Goal: Task Accomplishment & Management: Manage account settings

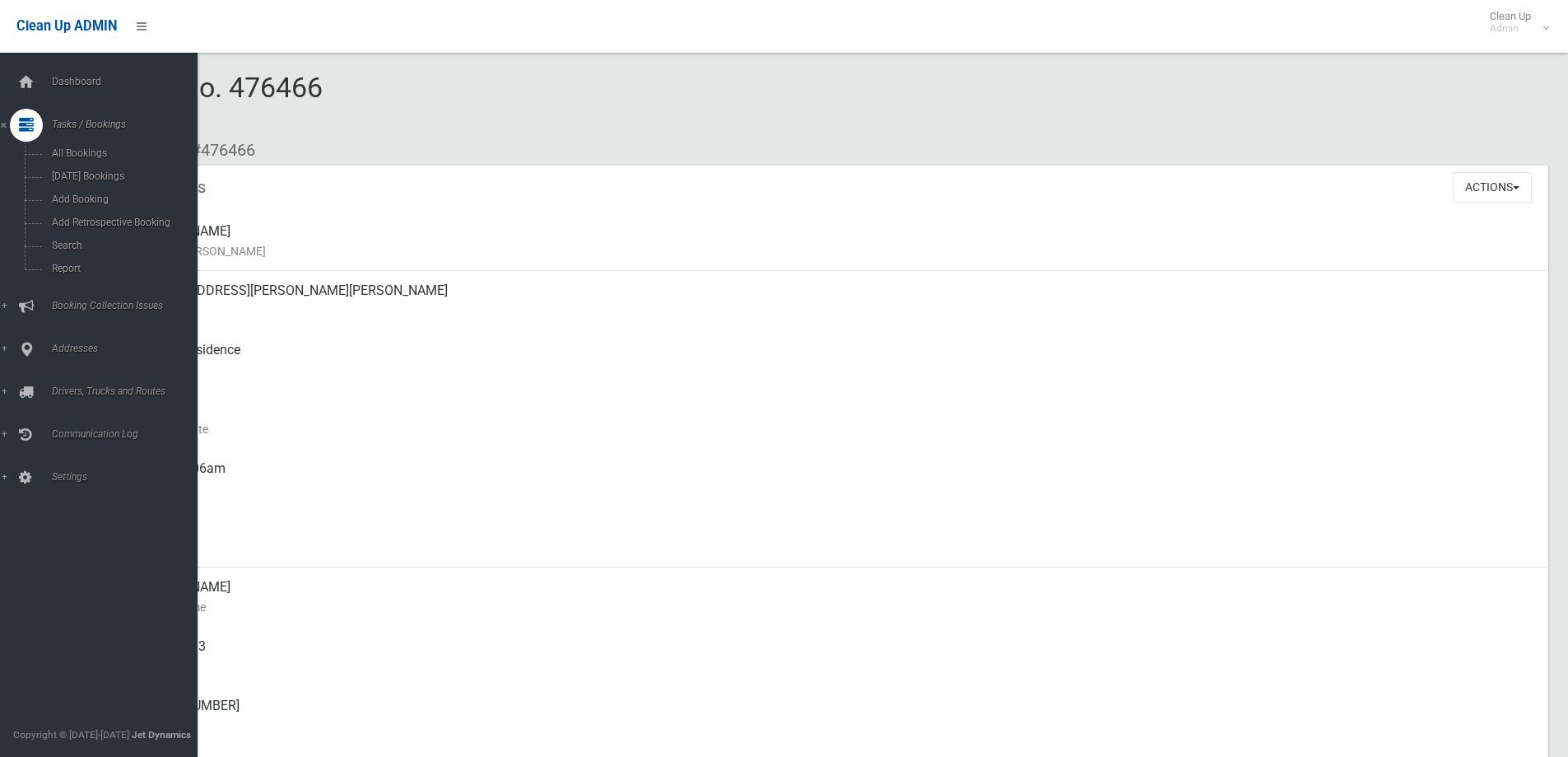
scroll to position [988, 0]
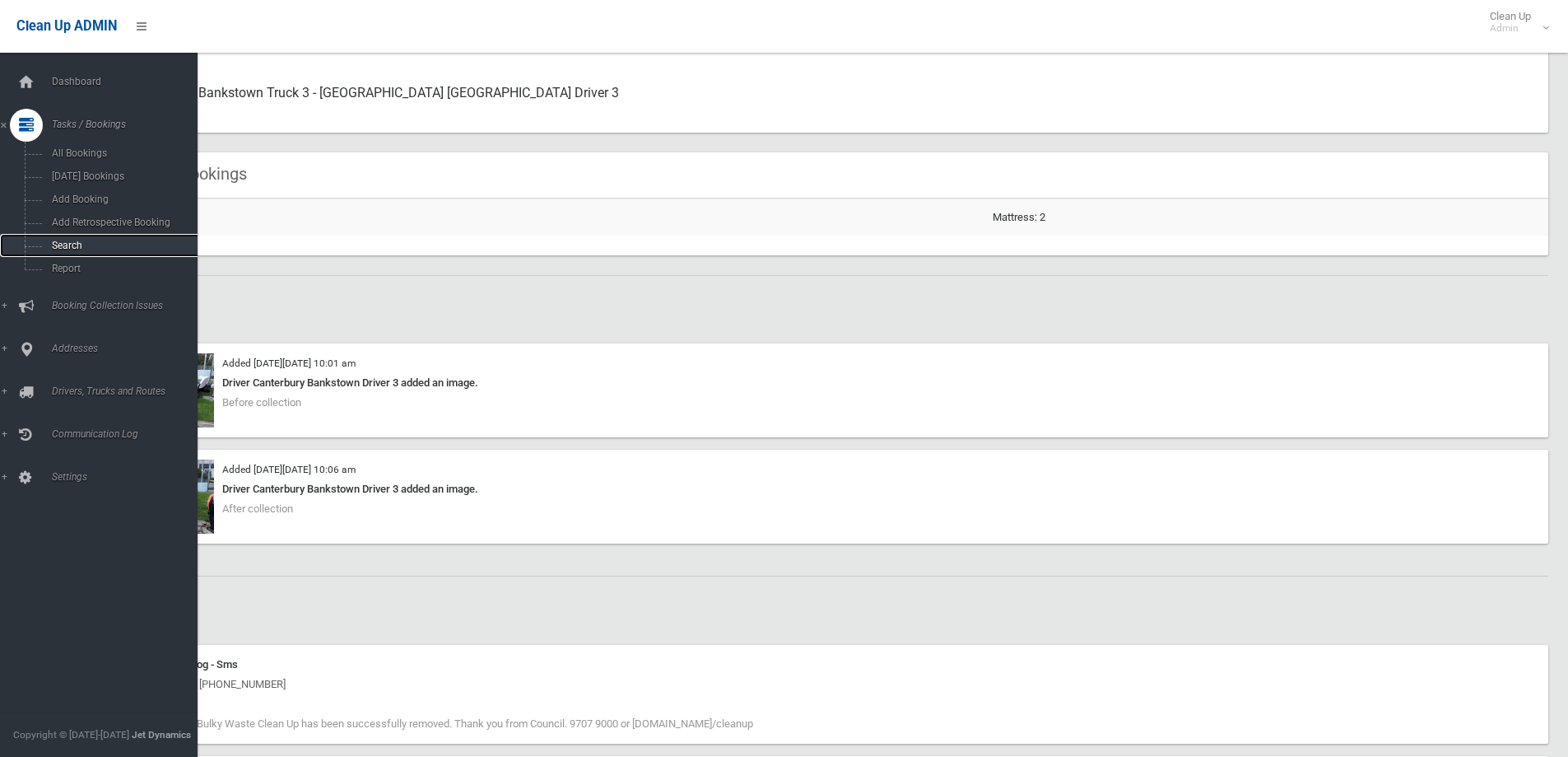
click at [82, 247] on span "Search" at bounding box center [121, 245] width 149 height 11
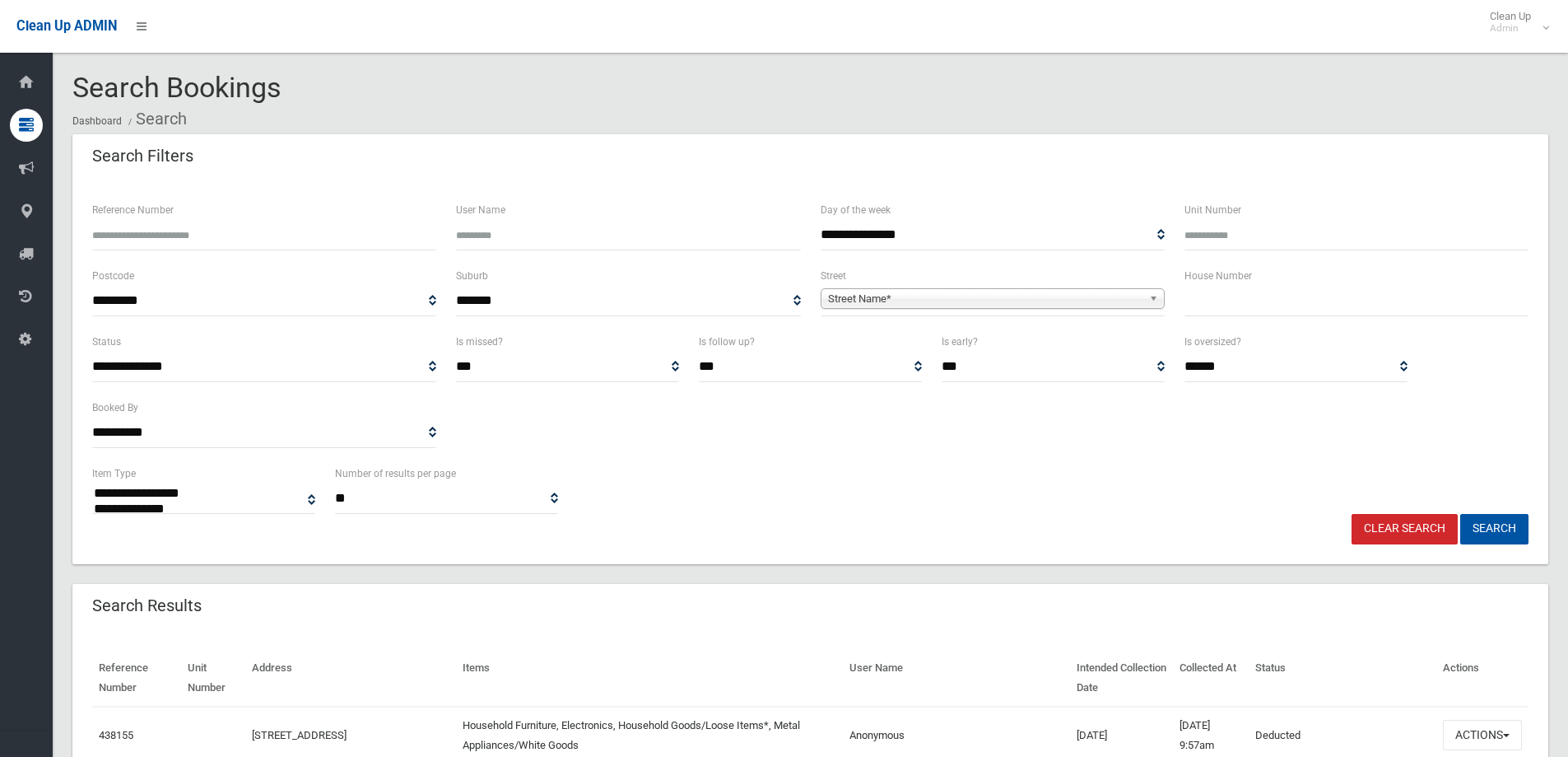
select select
click at [191, 237] on input "Reference Number" at bounding box center [264, 235] width 344 height 31
click at [914, 295] on span "Street Name*" at bounding box center [985, 299] width 314 height 19
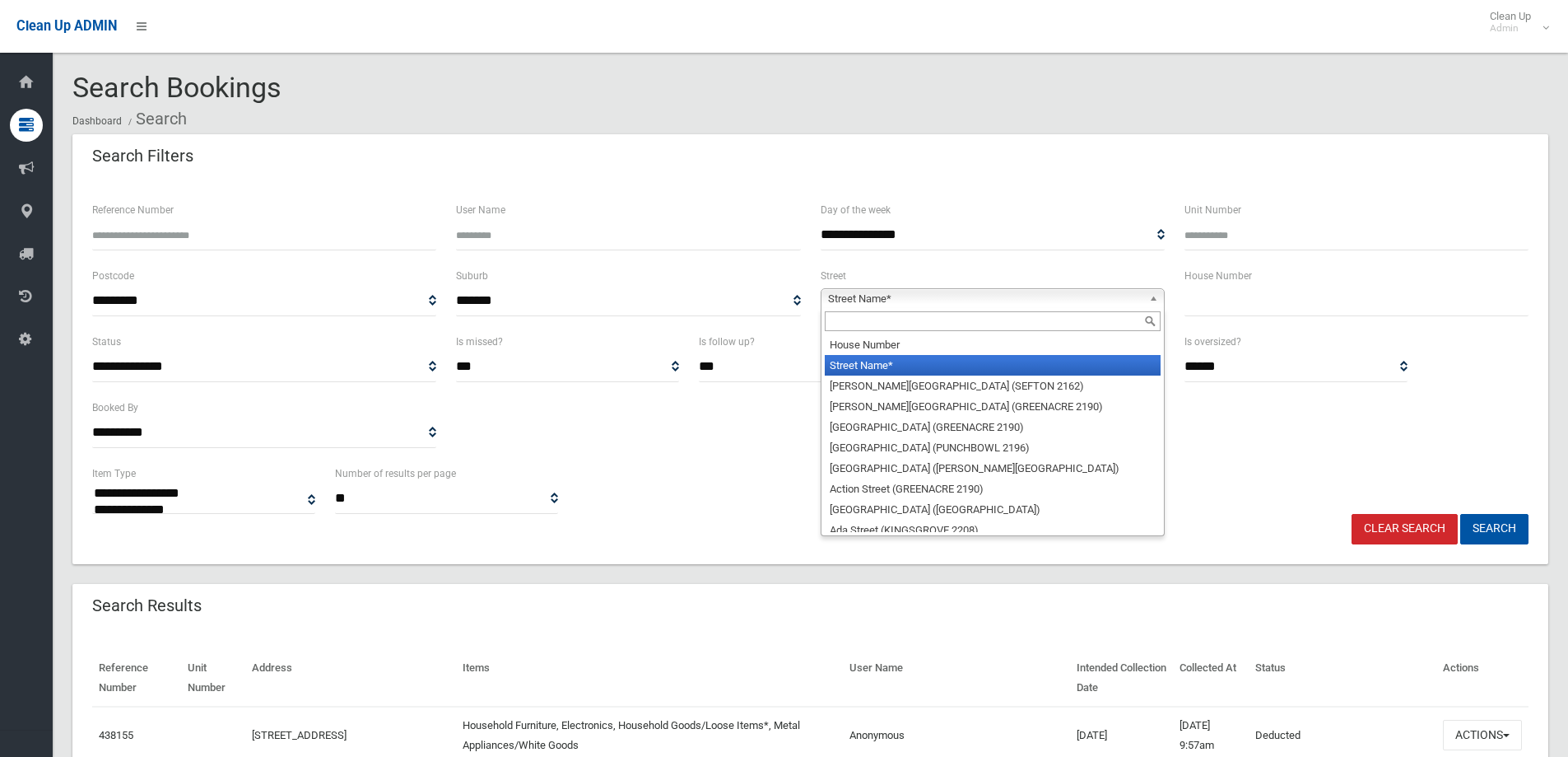
click at [883, 321] on input "text" at bounding box center [992, 321] width 336 height 19
click at [849, 305] on span "Street Name*" at bounding box center [985, 299] width 314 height 19
click at [849, 315] on input "text" at bounding box center [992, 321] width 336 height 19
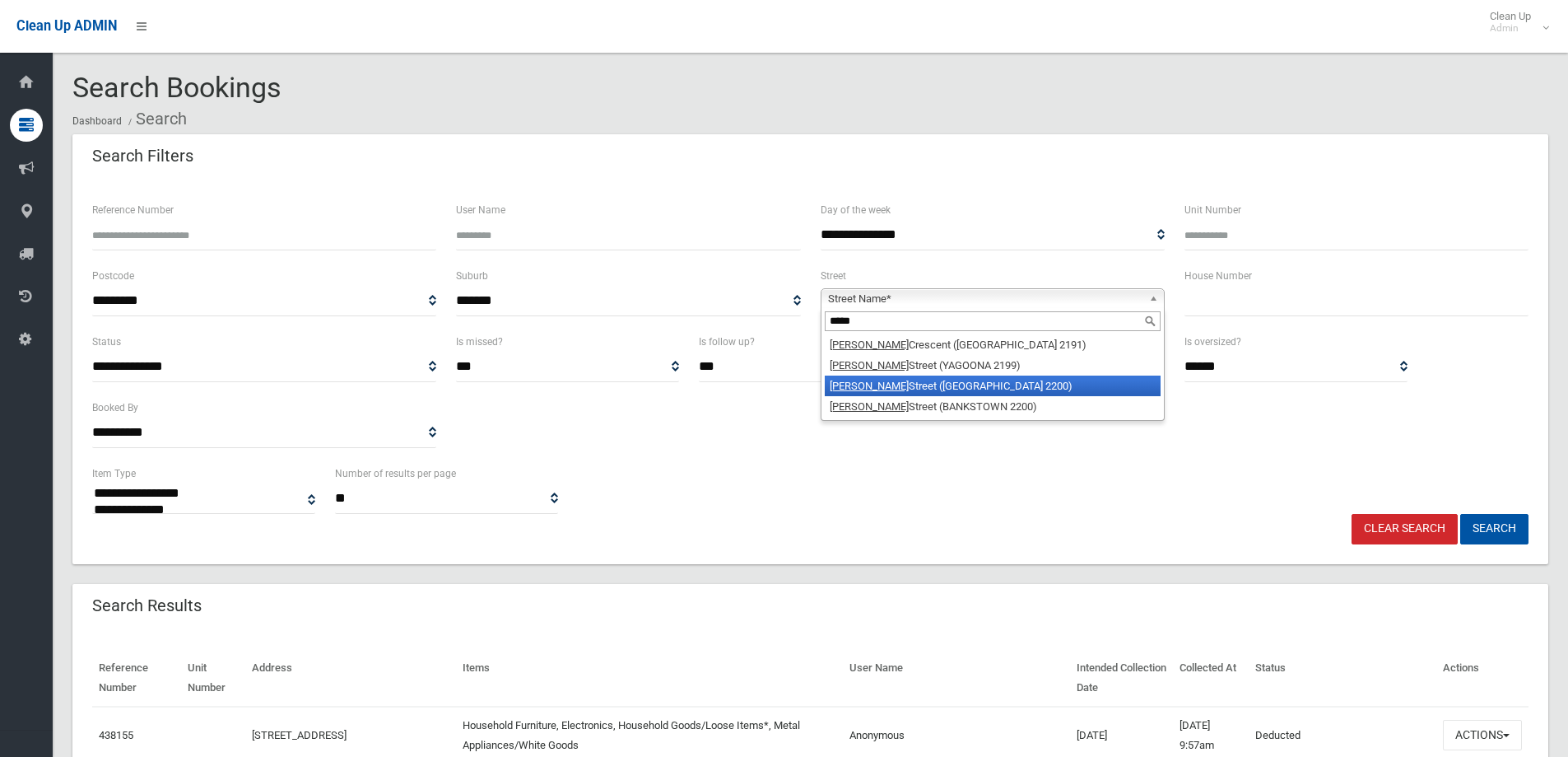
type input "*****"
click at [915, 388] on li "Edgar Street (CONDELL PARK 2200)" at bounding box center [992, 385] width 336 height 20
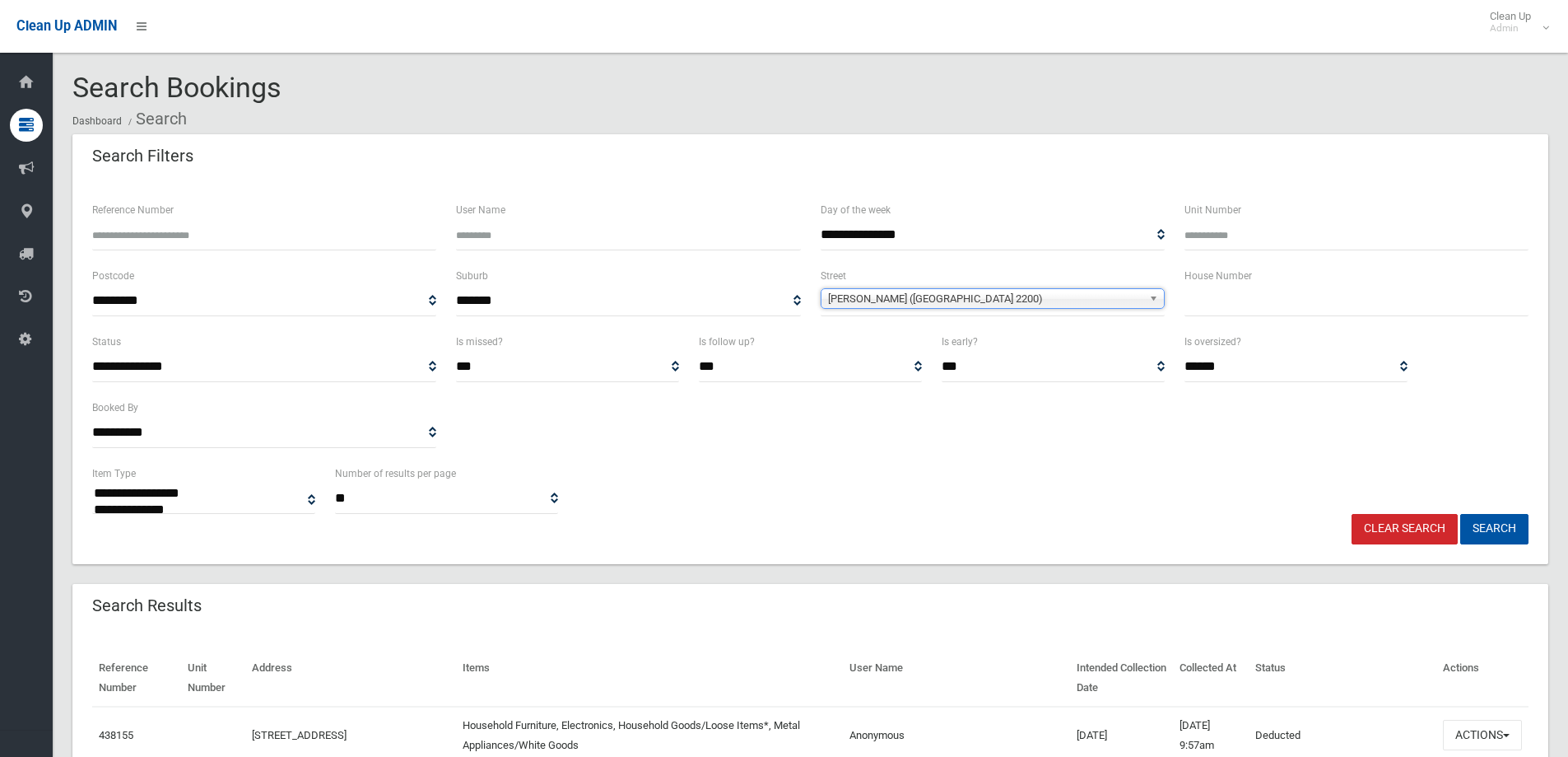
click at [1196, 308] on input "text" at bounding box center [1357, 301] width 344 height 31
type input "****"
click at [1461, 514] on button "Search" at bounding box center [1495, 529] width 69 height 31
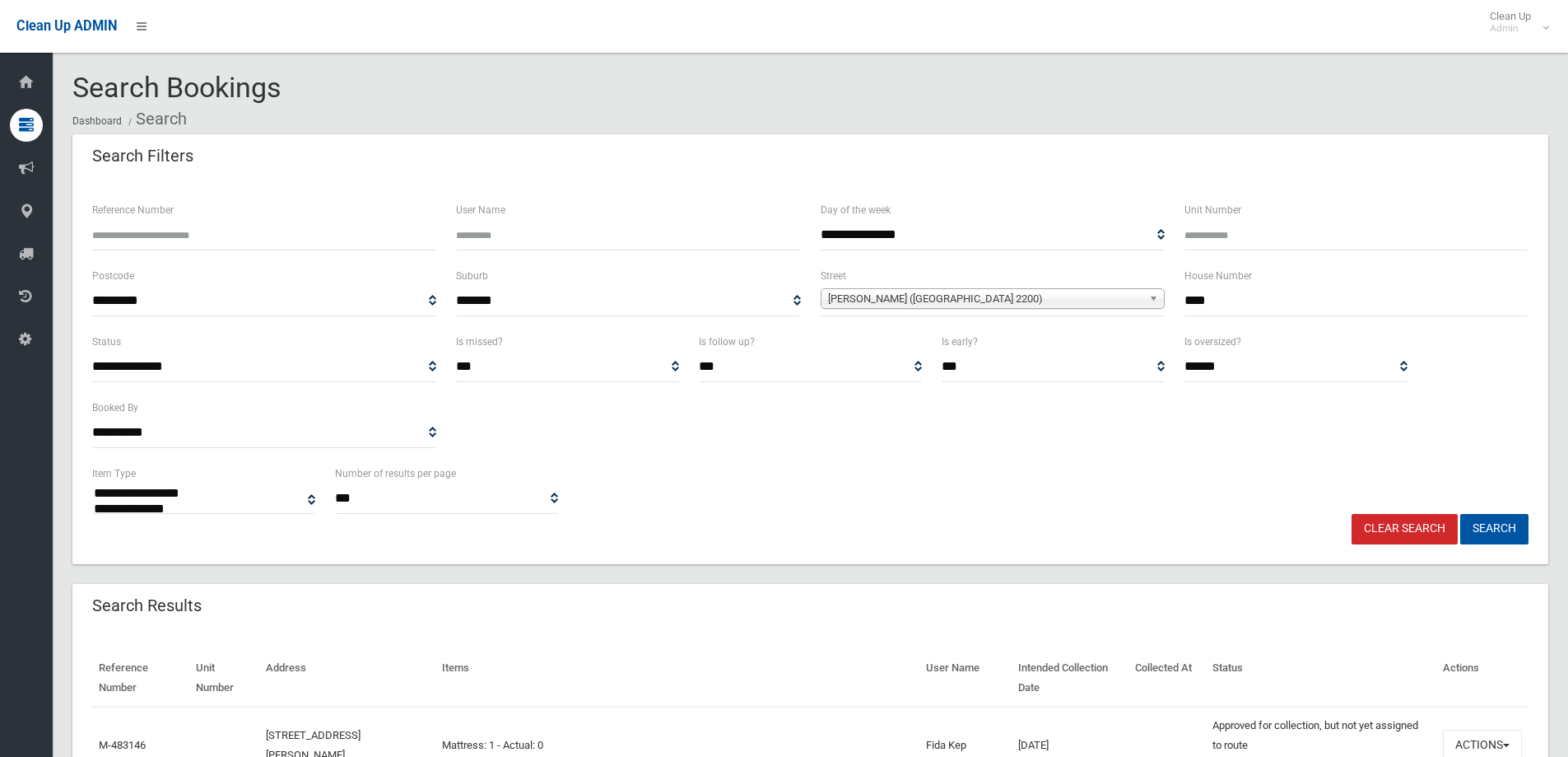
select select
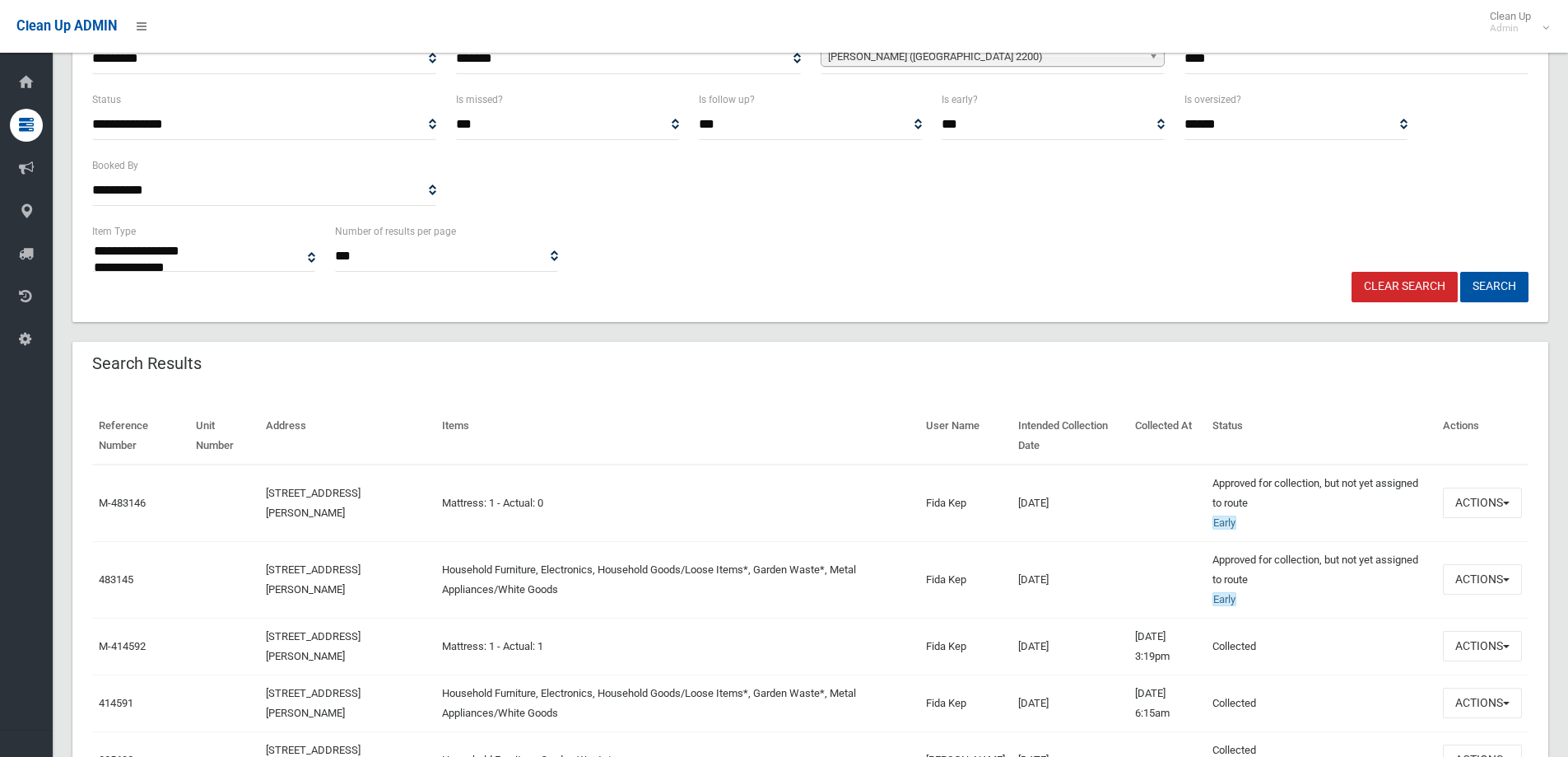
scroll to position [247, 0]
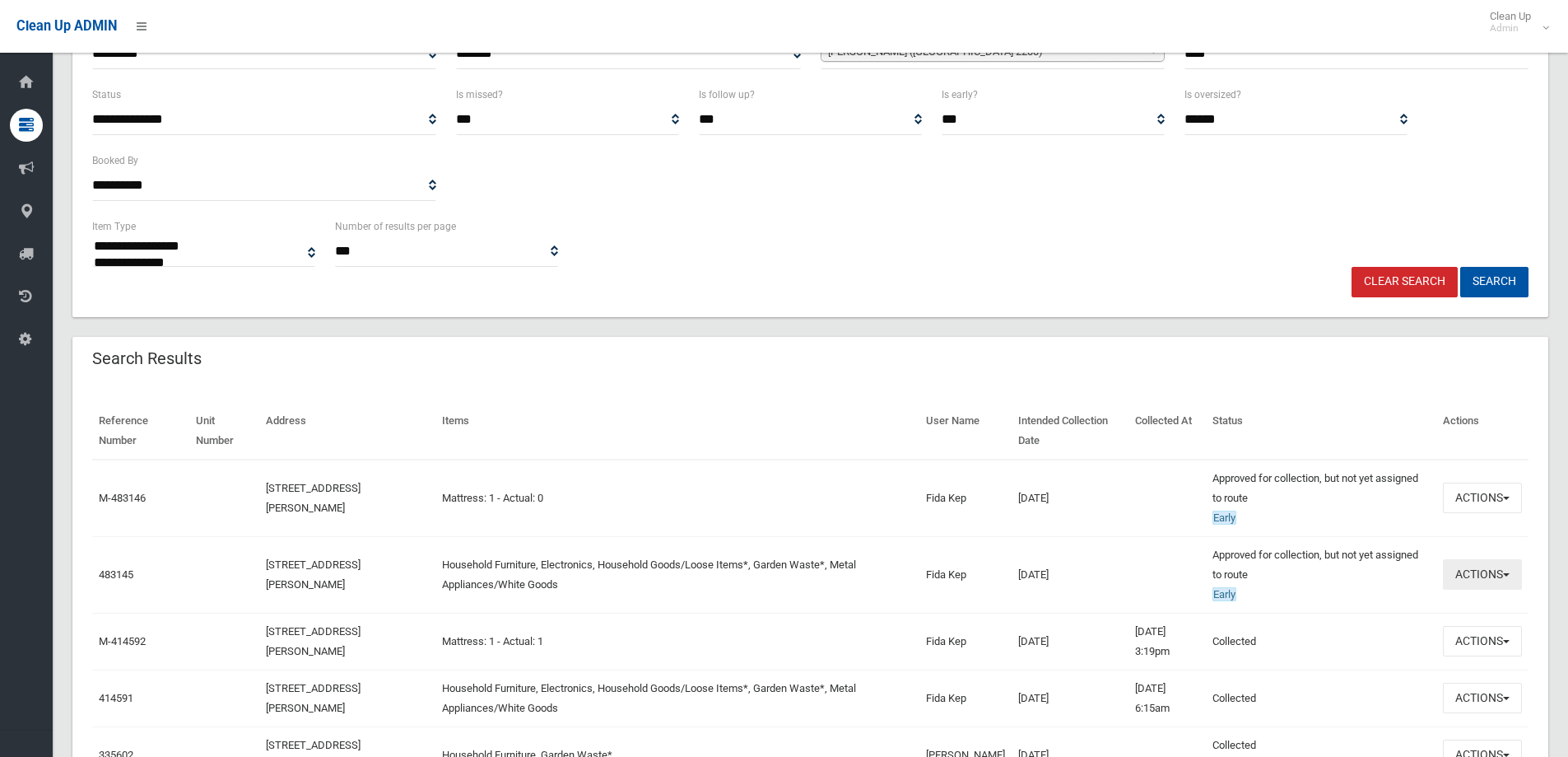
click at [1482, 573] on button "Actions" at bounding box center [1483, 575] width 79 height 31
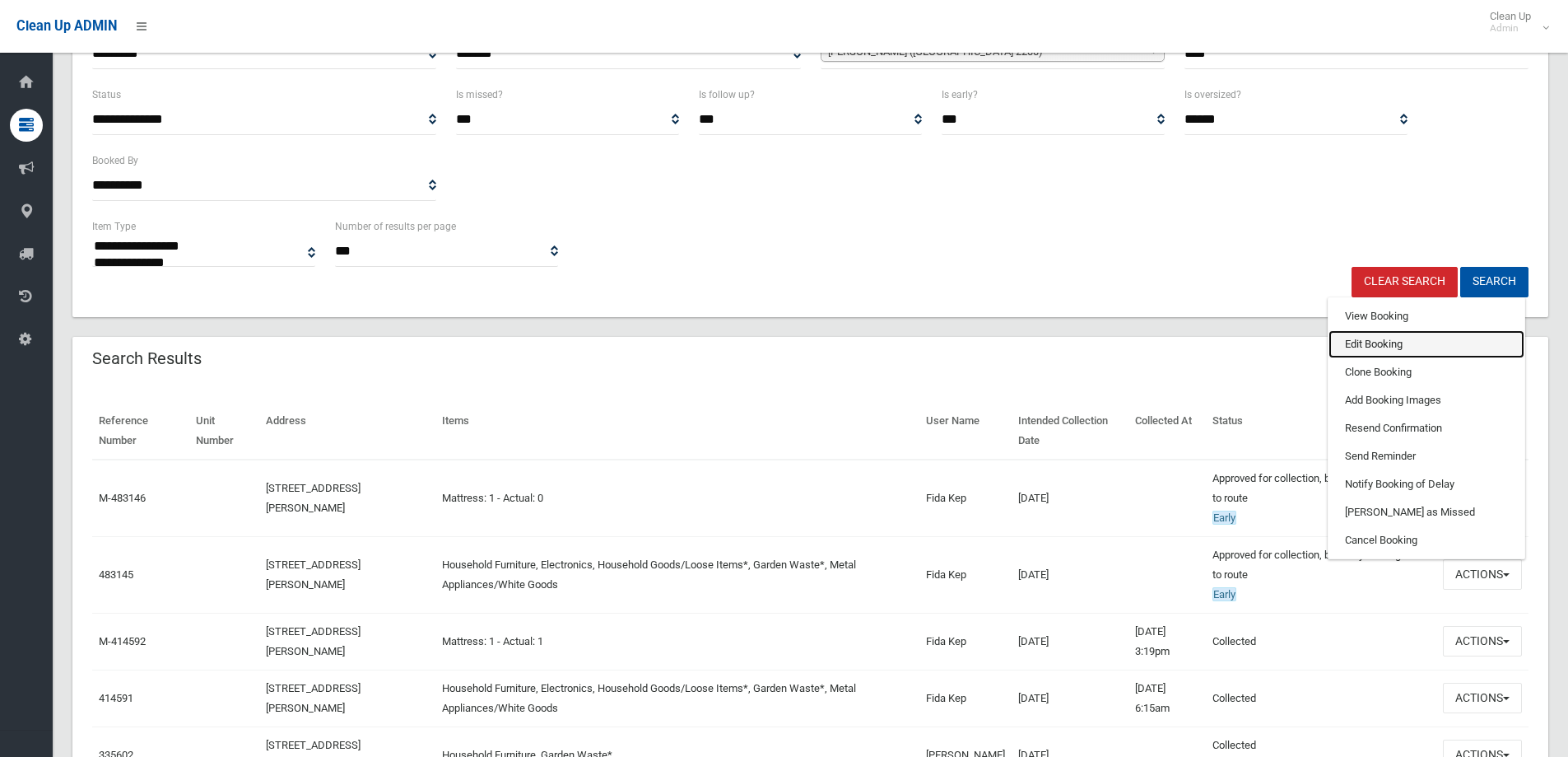
click at [1399, 344] on link "Edit Booking" at bounding box center [1426, 345] width 196 height 28
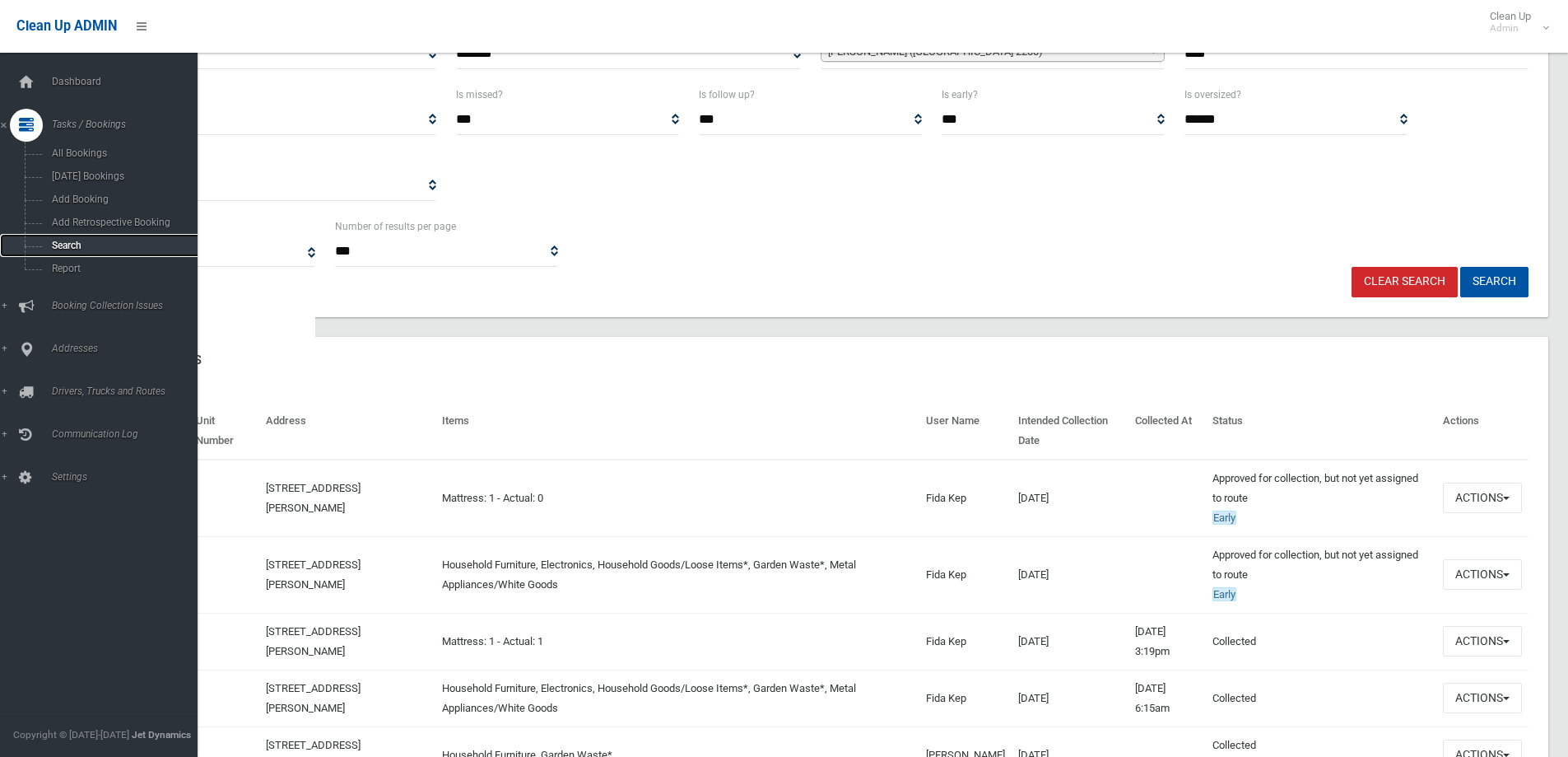
drag, startPoint x: 105, startPoint y: 241, endPoint x: 218, endPoint y: 263, distance: 115.1
click at [105, 241] on span "Search" at bounding box center [121, 245] width 149 height 11
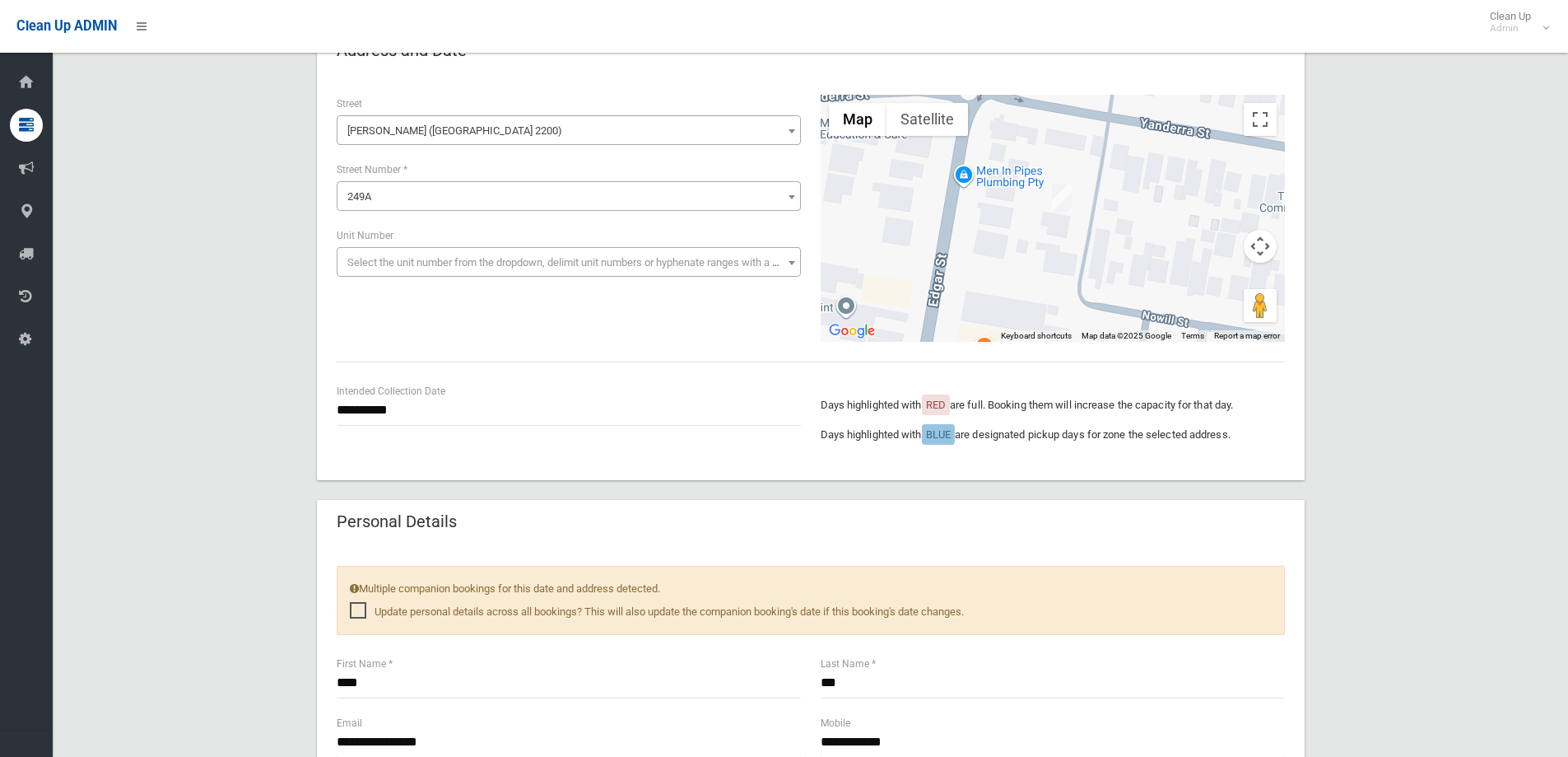
scroll to position [412, 0]
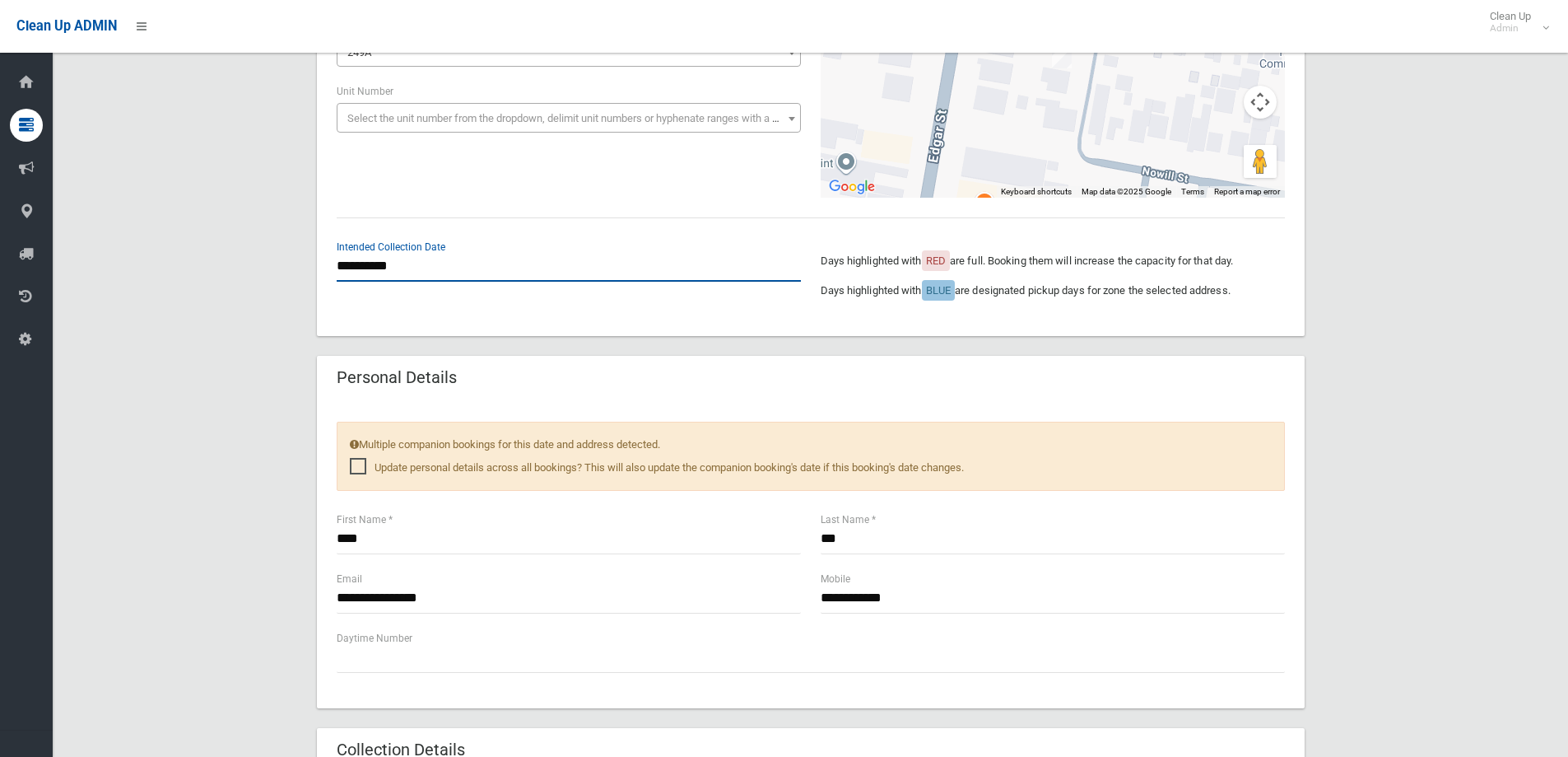
click at [433, 268] on input "**********" at bounding box center [568, 266] width 464 height 31
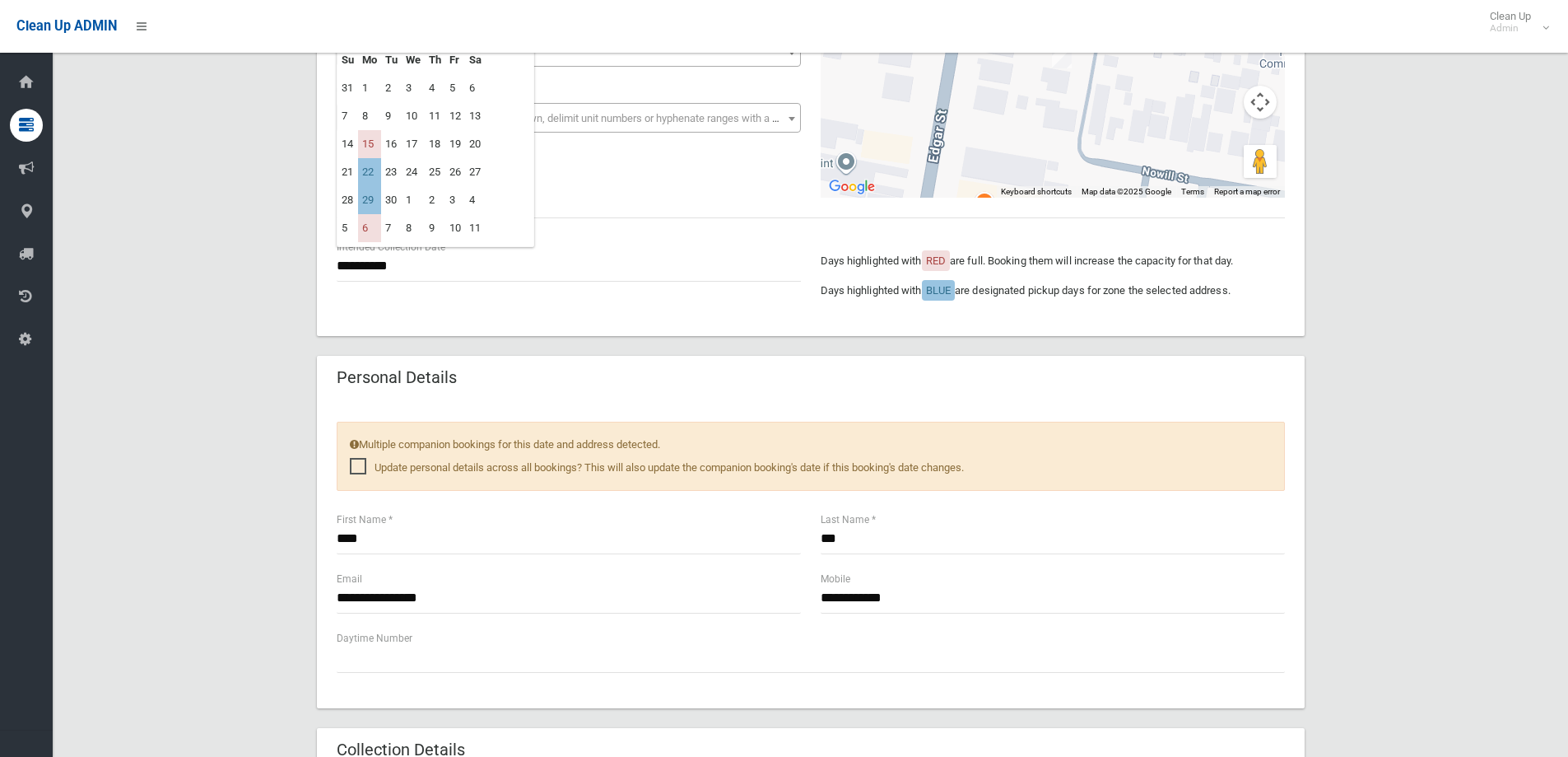
click at [215, 300] on div "**********" at bounding box center [810, 574] width 1476 height 1703
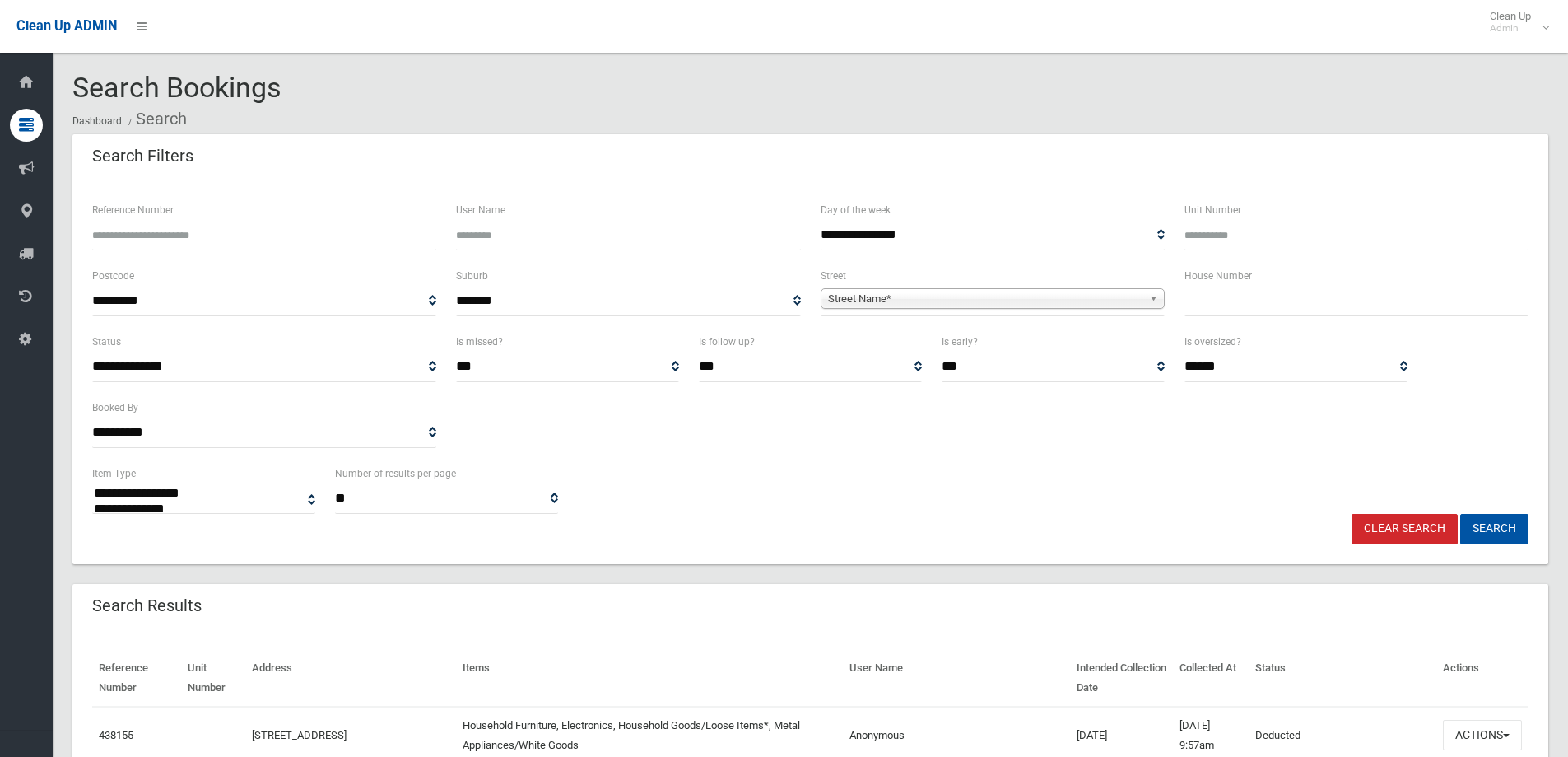
select select
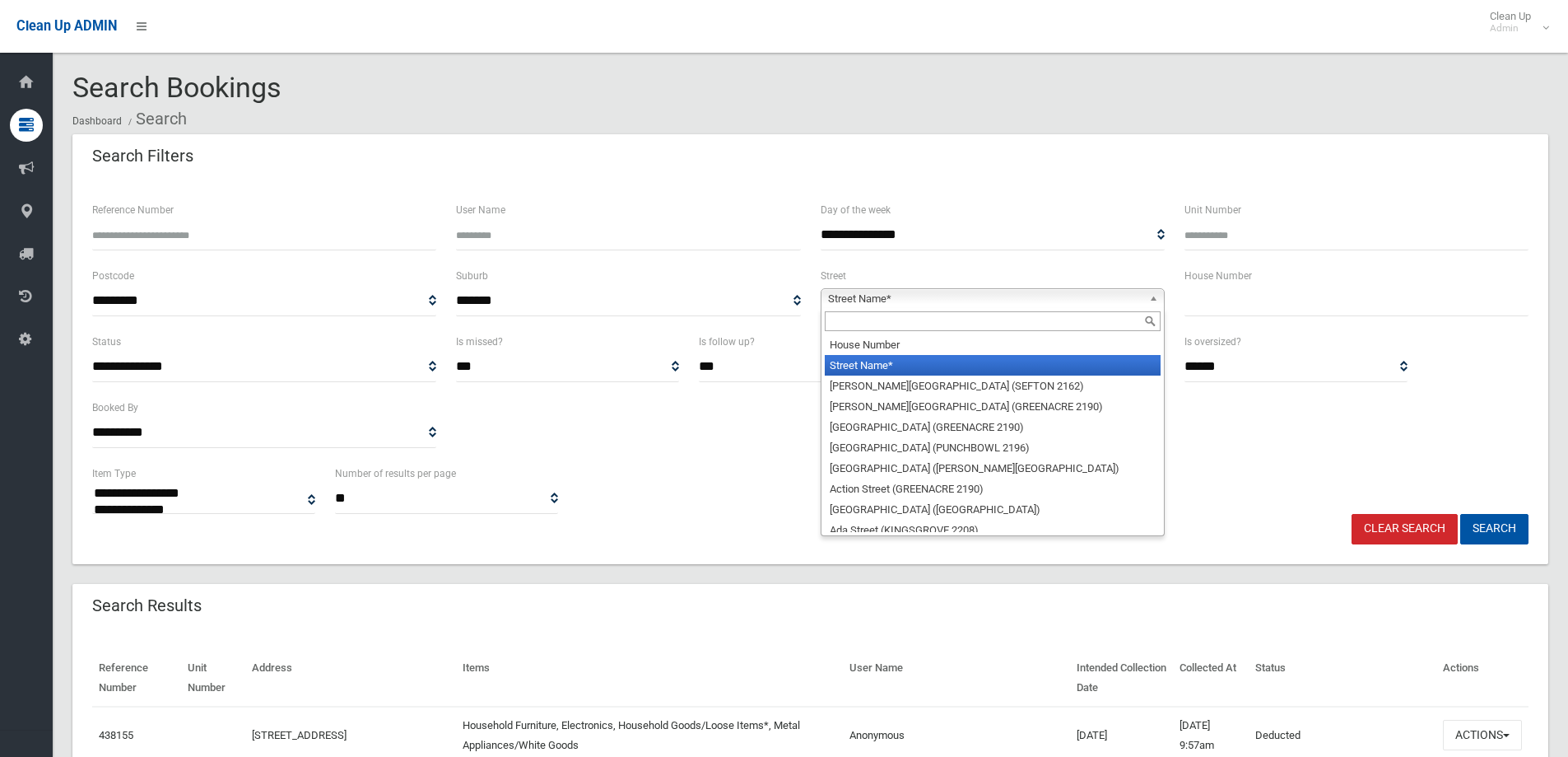
click at [883, 301] on span "Street Name*" at bounding box center [985, 299] width 314 height 19
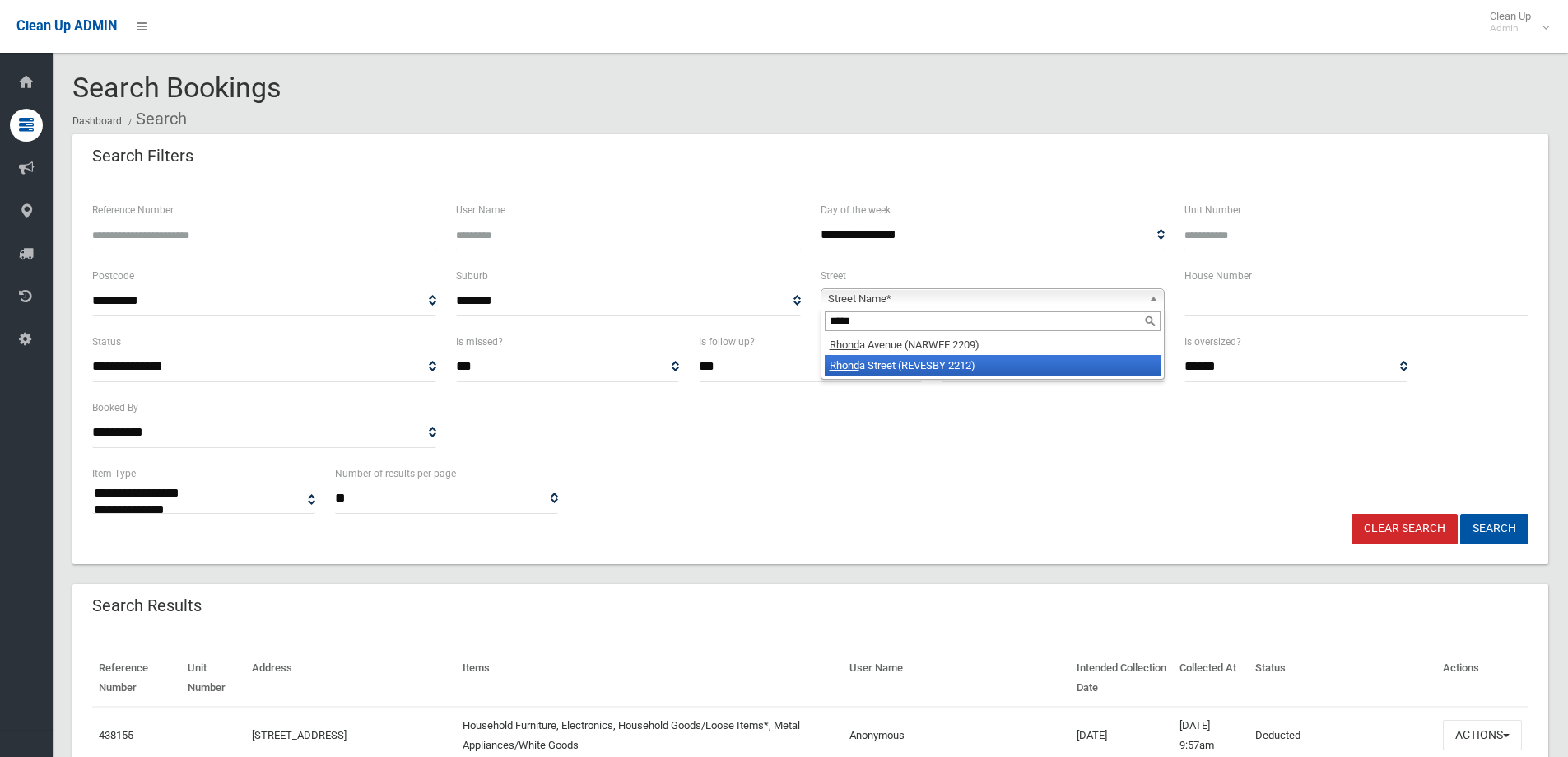
type input "*****"
click at [907, 367] on li "Rhond a Street (REVESBY 2212)" at bounding box center [992, 365] width 336 height 20
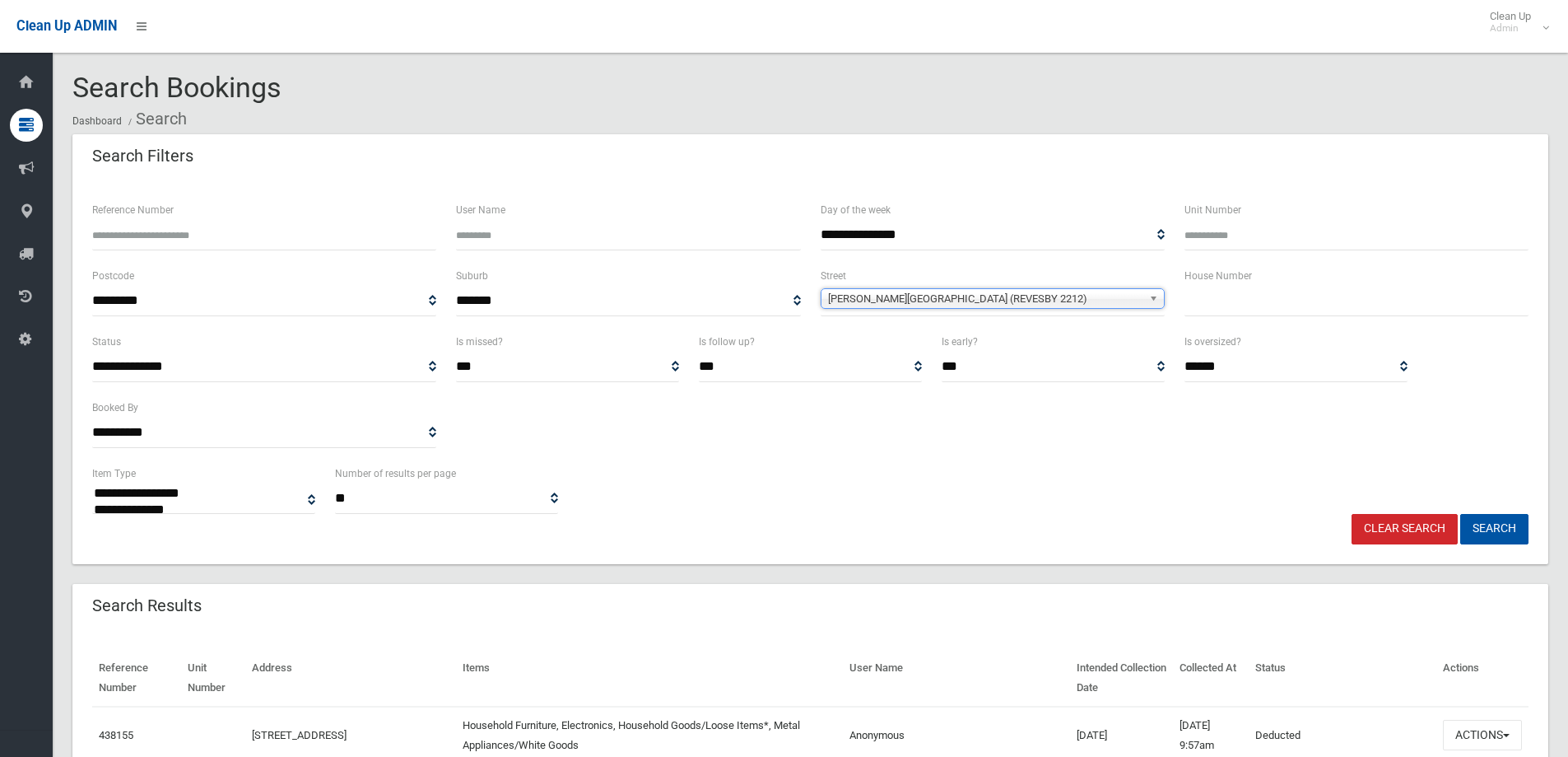
click at [1282, 306] on input "text" at bounding box center [1357, 301] width 344 height 31
type input "*"
click at [1501, 530] on button "Search" at bounding box center [1495, 529] width 69 height 31
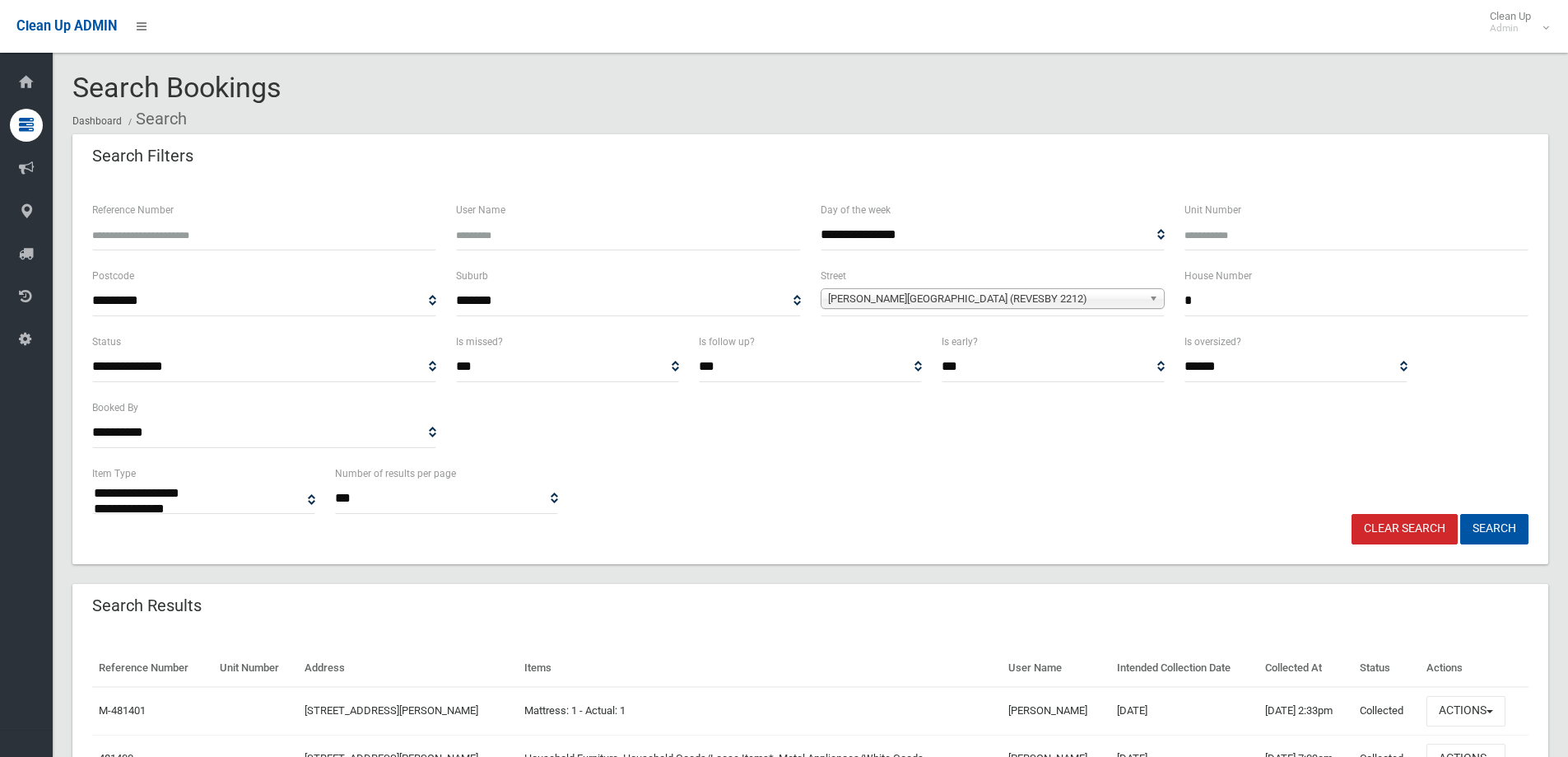
select select
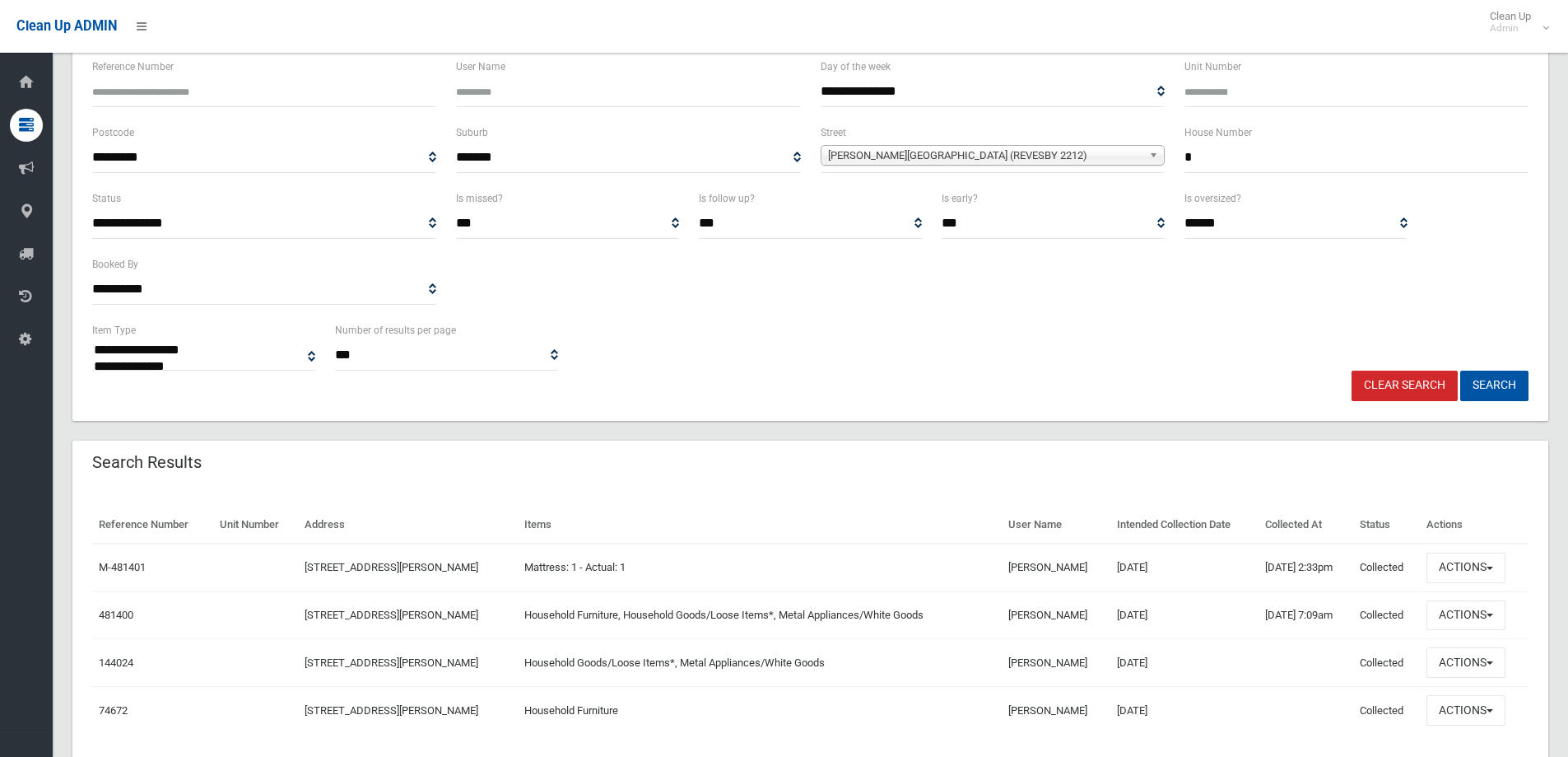
scroll to position [165, 0]
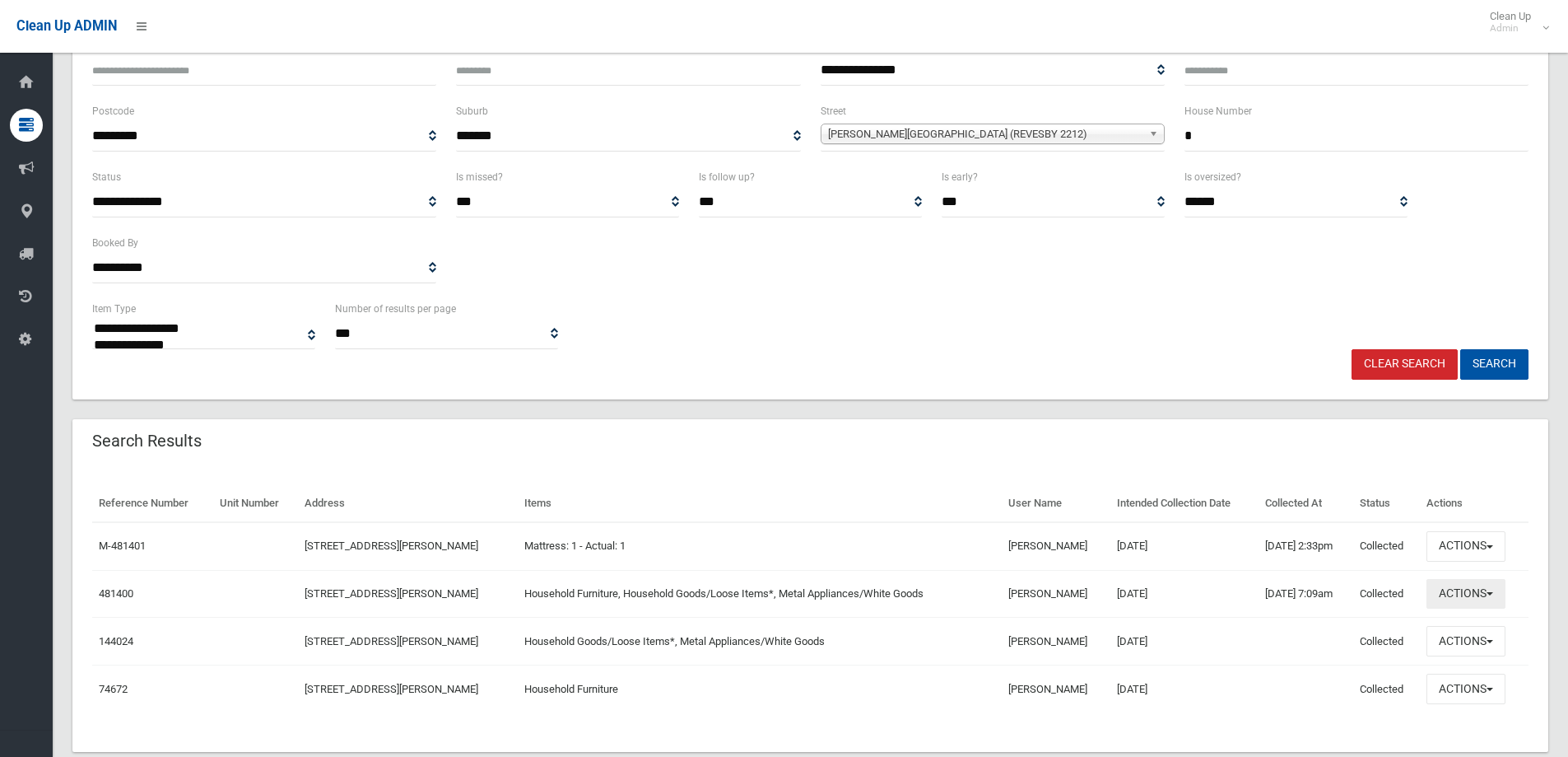
click at [1461, 591] on button "Actions" at bounding box center [1467, 594] width 79 height 31
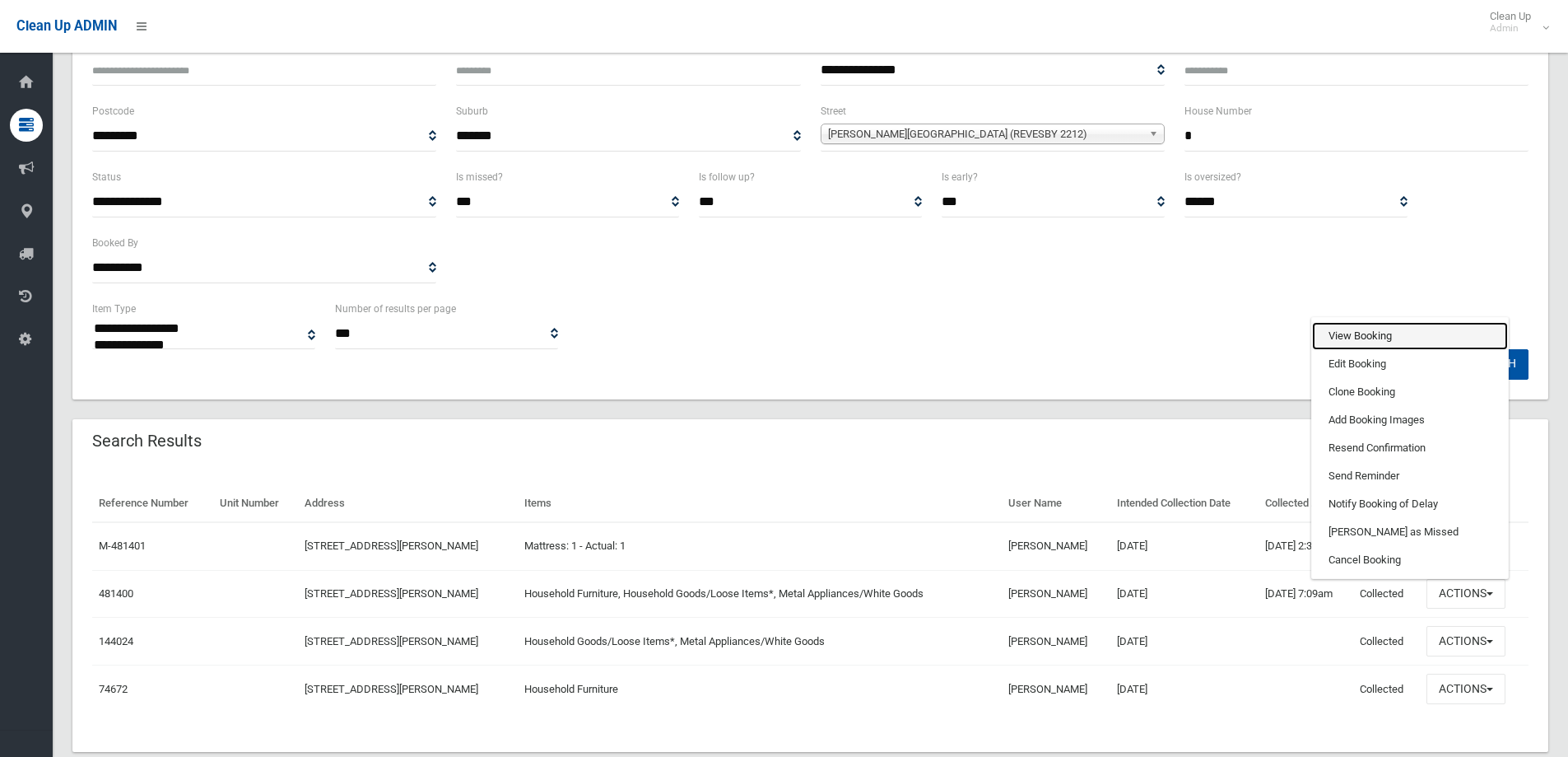
click at [1358, 342] on link "View Booking" at bounding box center [1410, 336] width 196 height 28
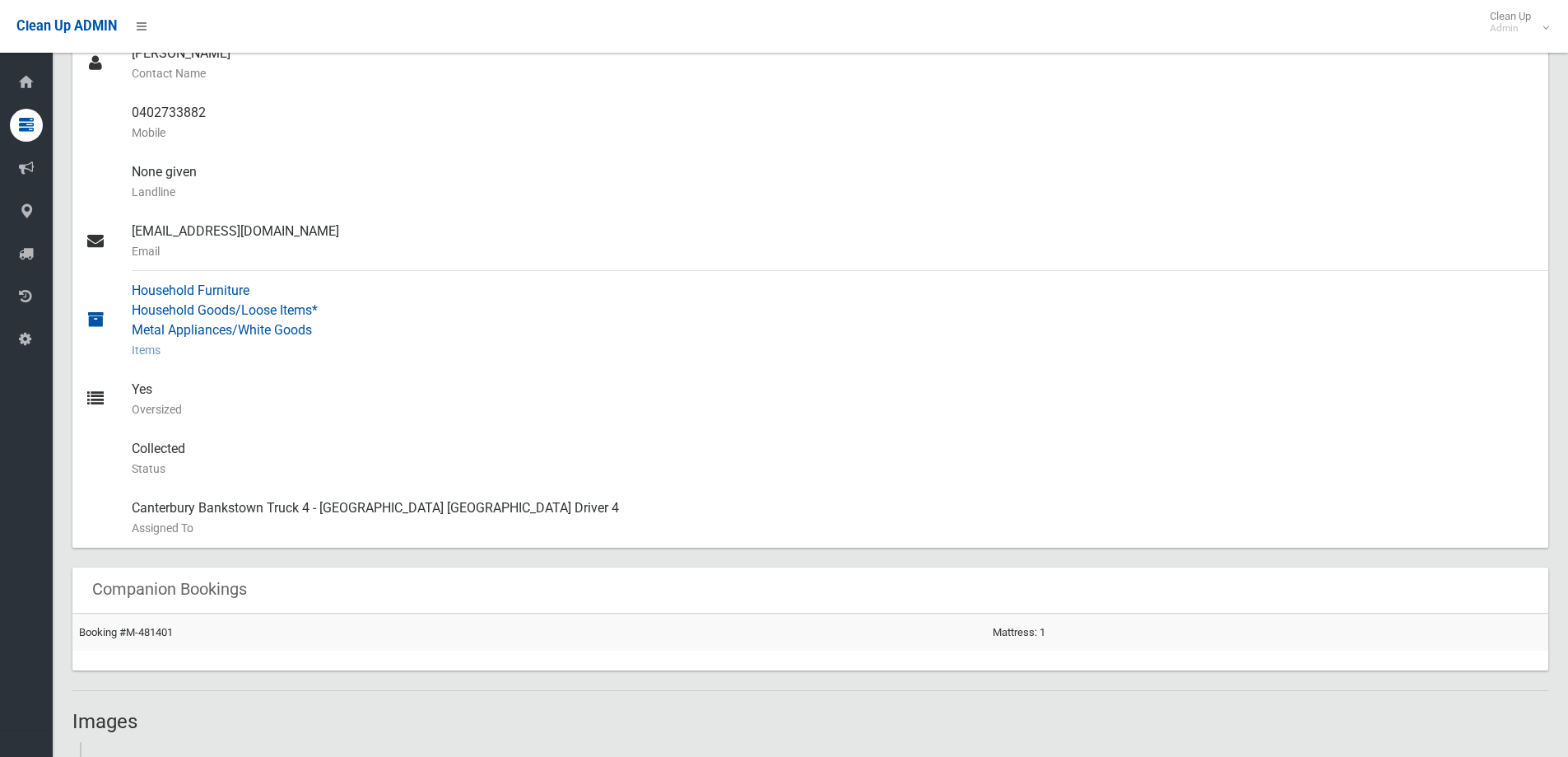
scroll to position [741, 0]
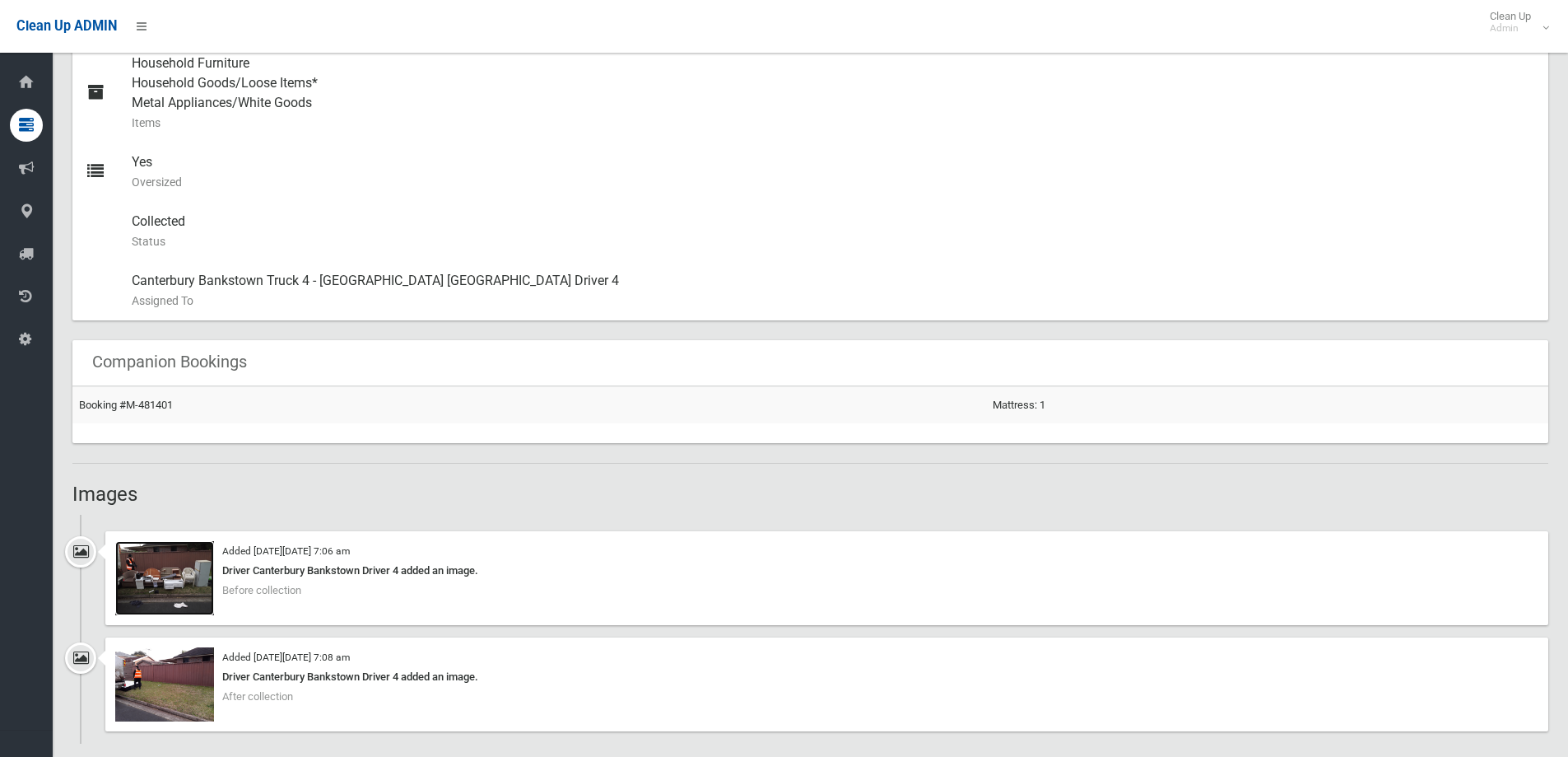
click at [174, 599] on img at bounding box center [165, 578] width 99 height 74
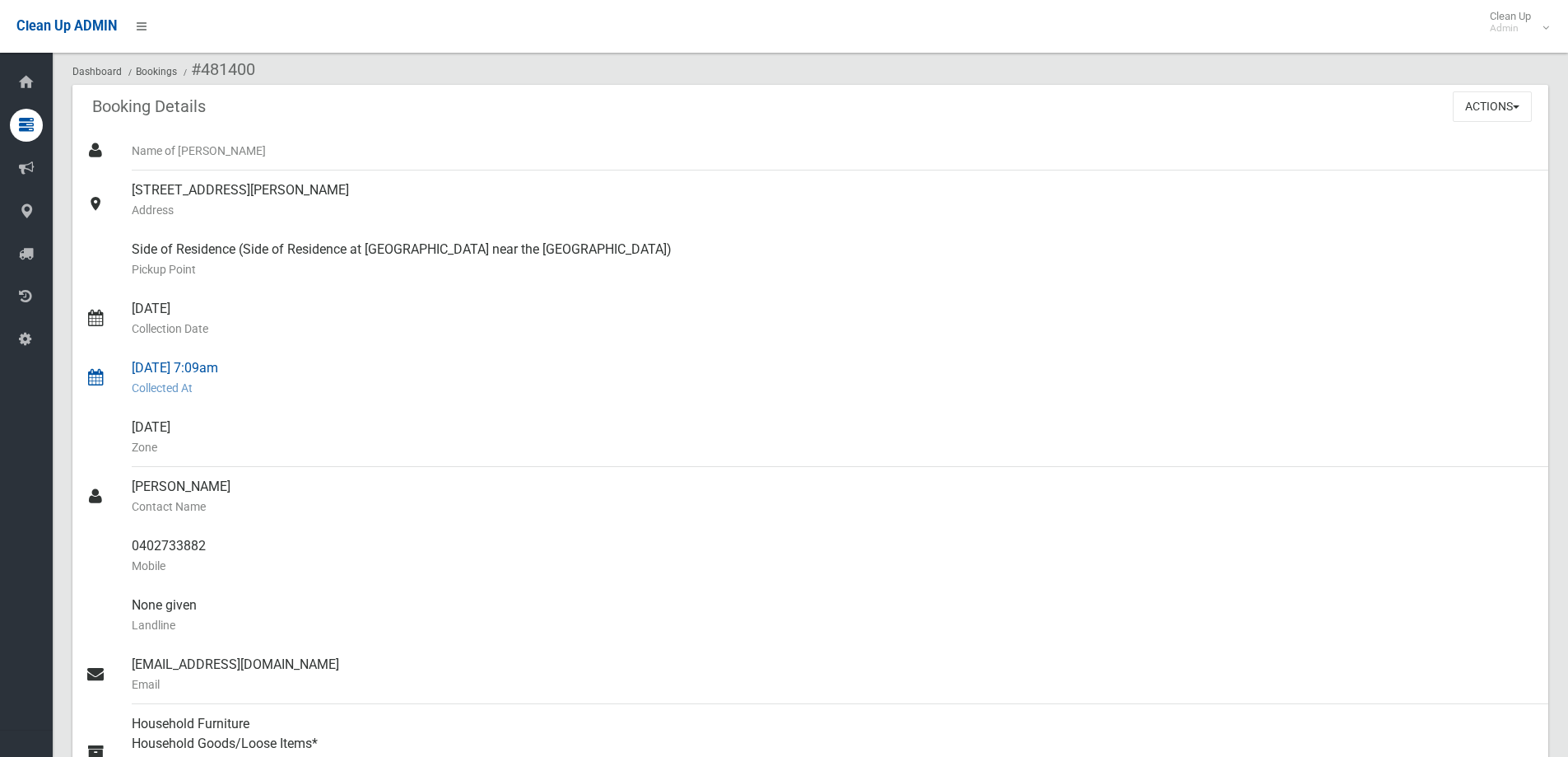
scroll to position [0, 0]
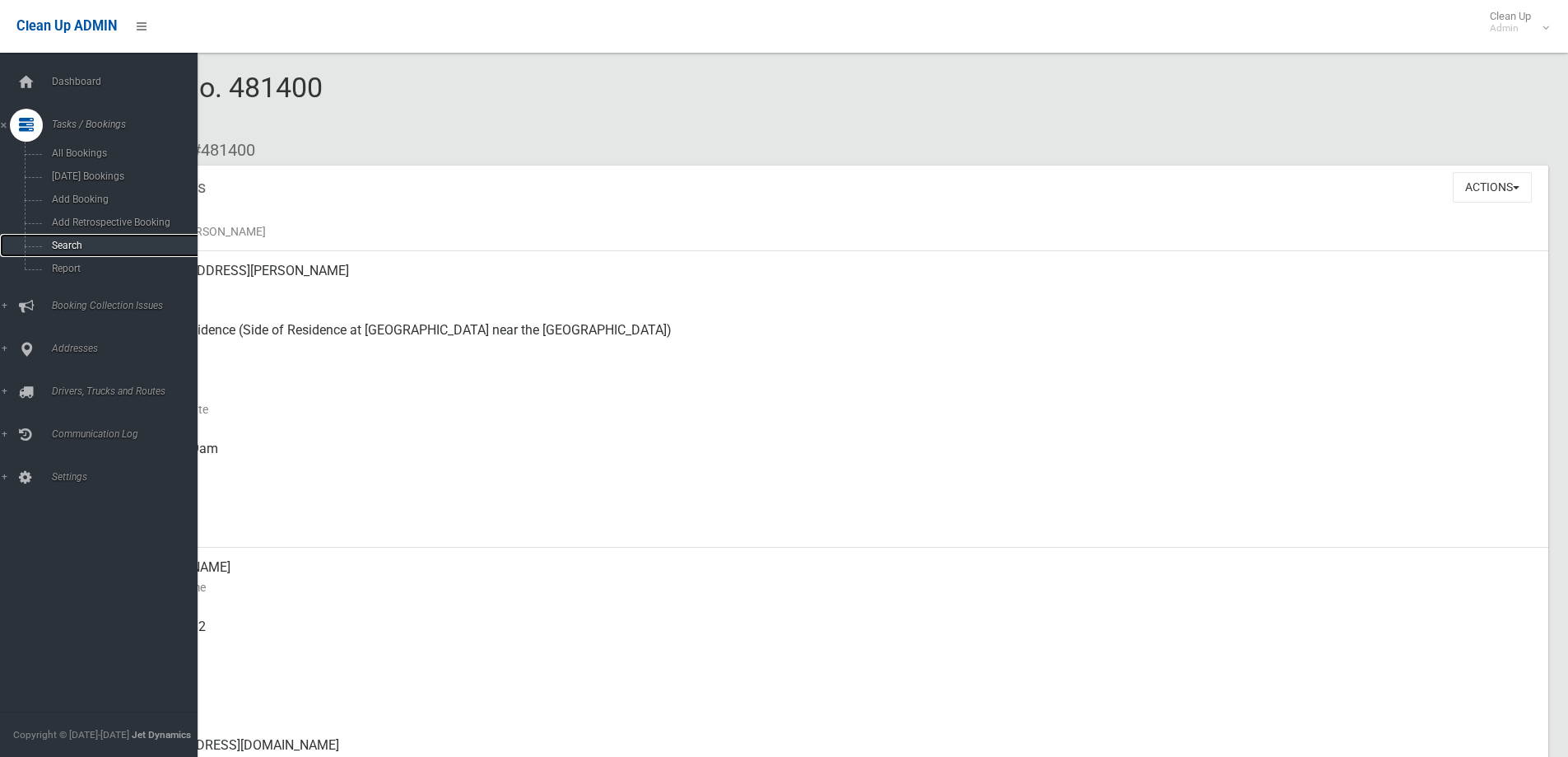
click at [83, 244] on span "Search" at bounding box center [121, 245] width 149 height 11
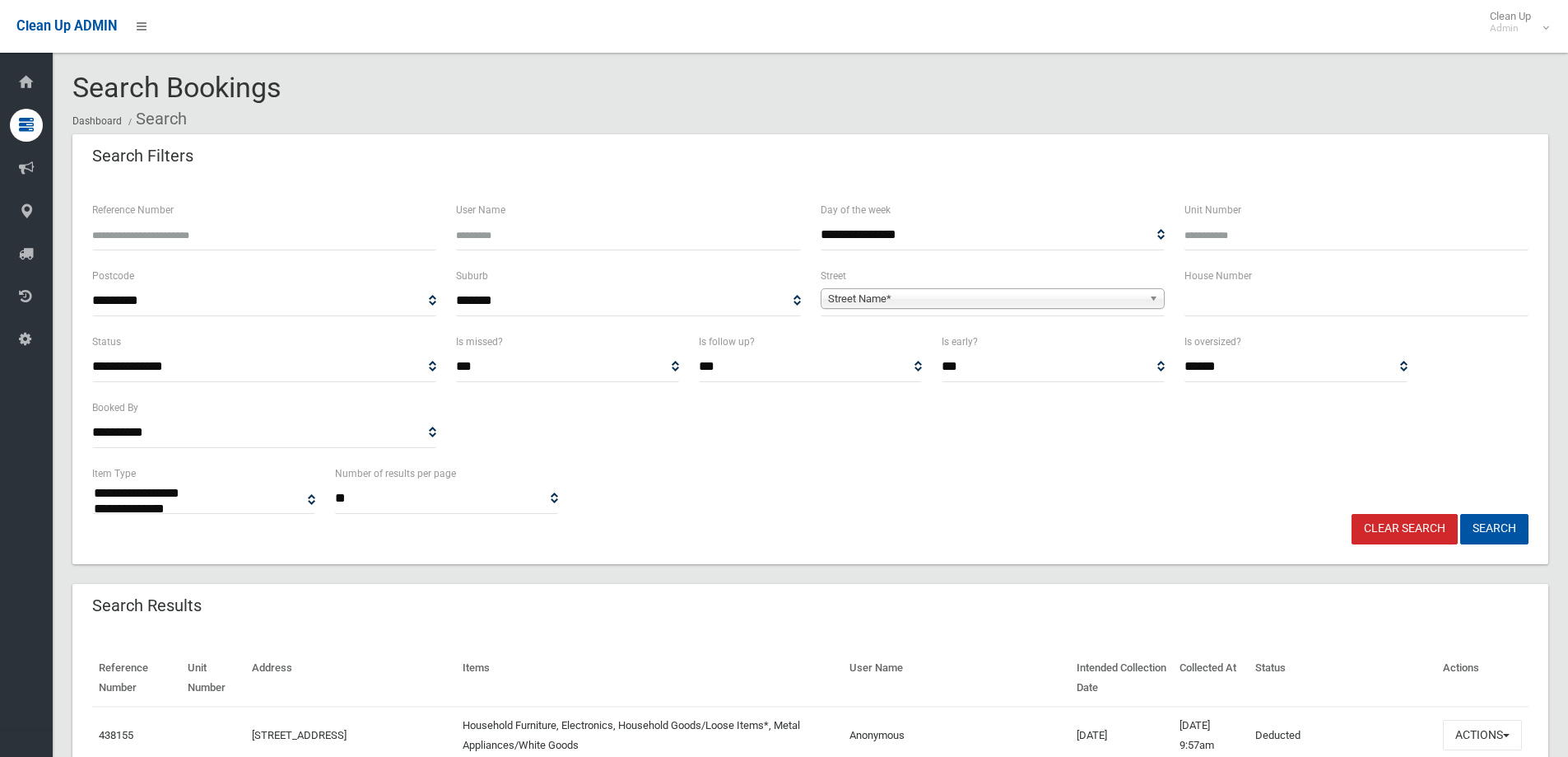
select select
click at [141, 230] on input "Reference Number" at bounding box center [264, 235] width 344 height 31
type input "******"
click at [1484, 527] on button "Search" at bounding box center [1495, 529] width 69 height 31
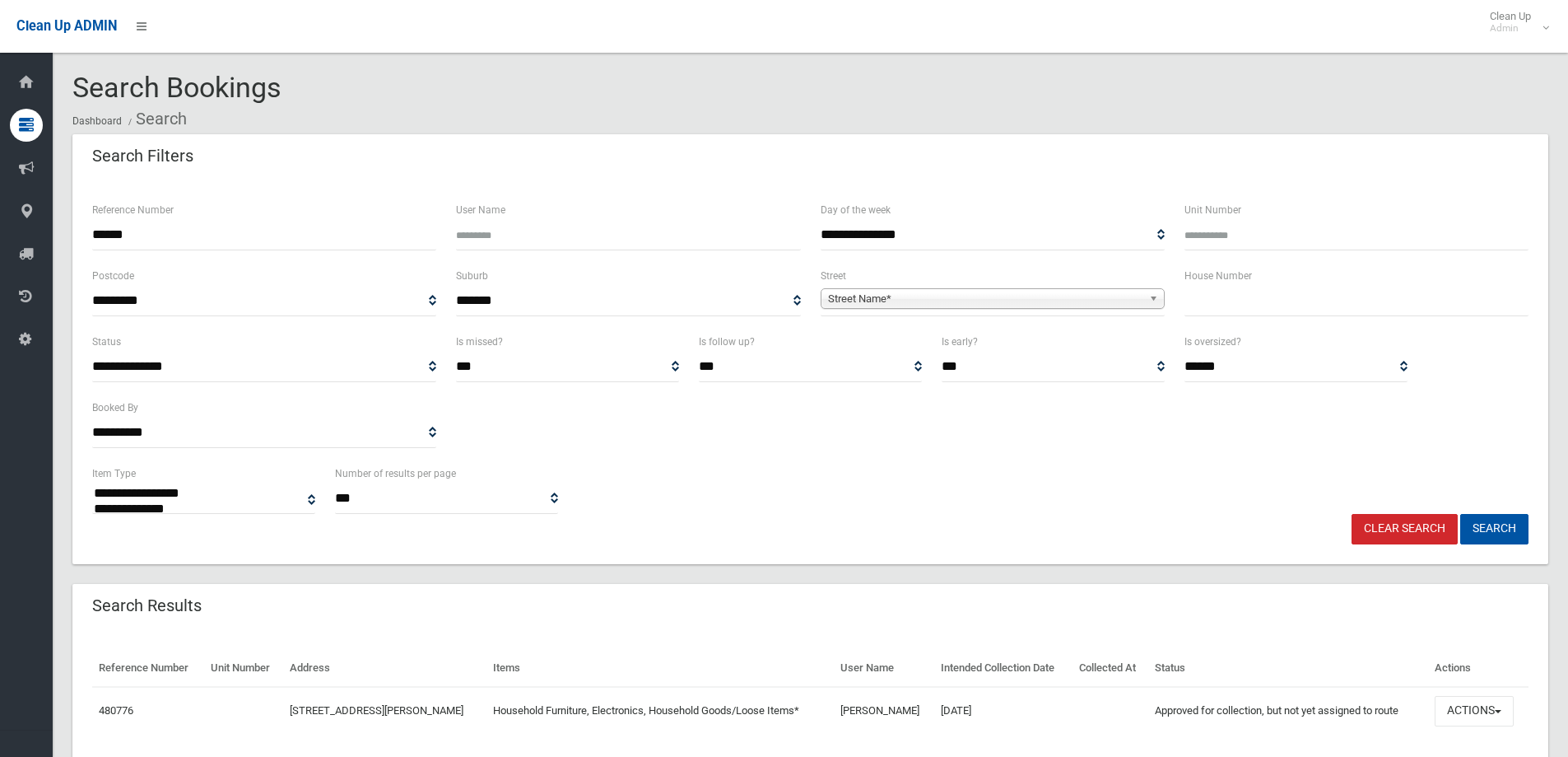
select select
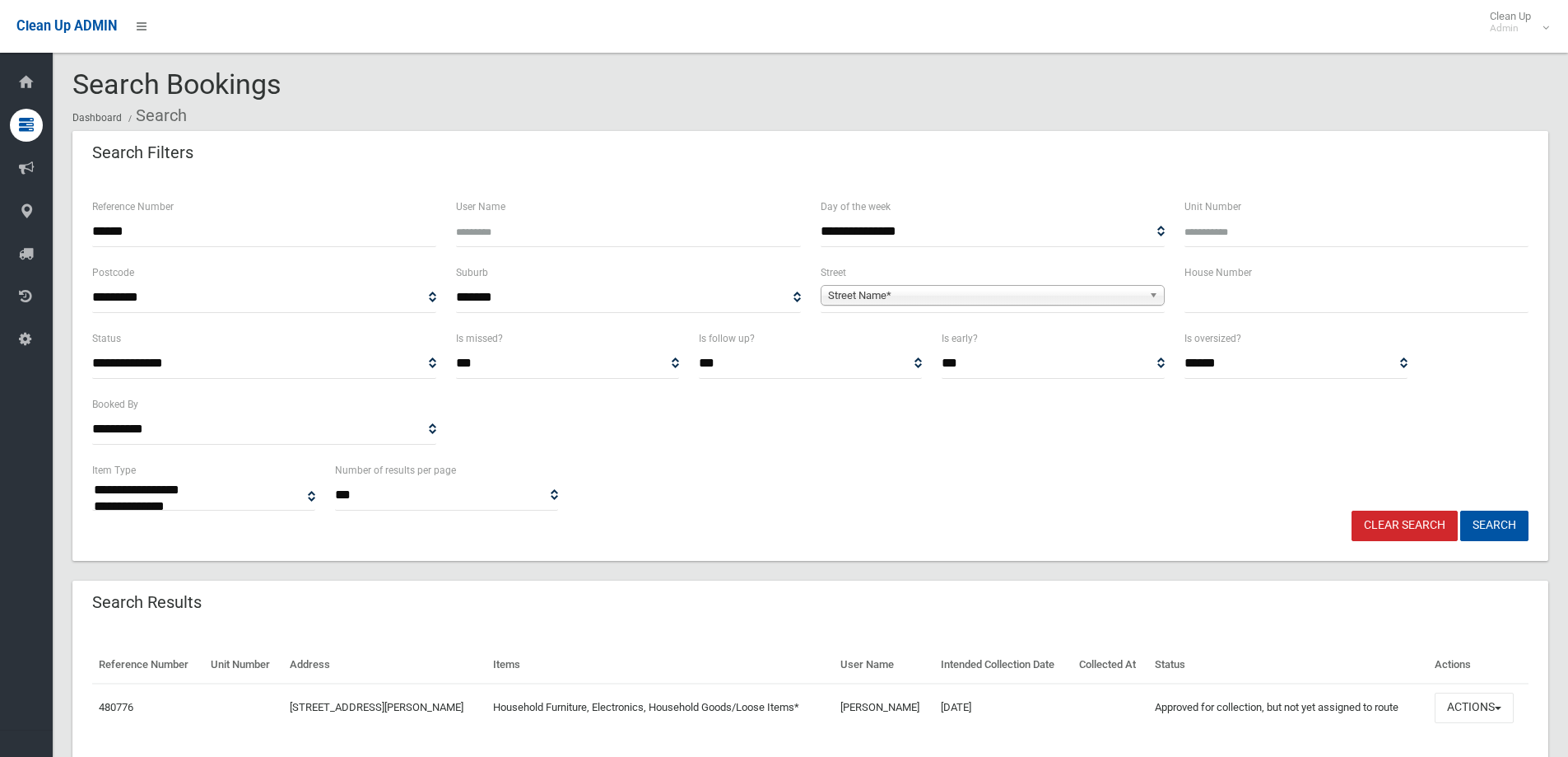
scroll to position [56, 0]
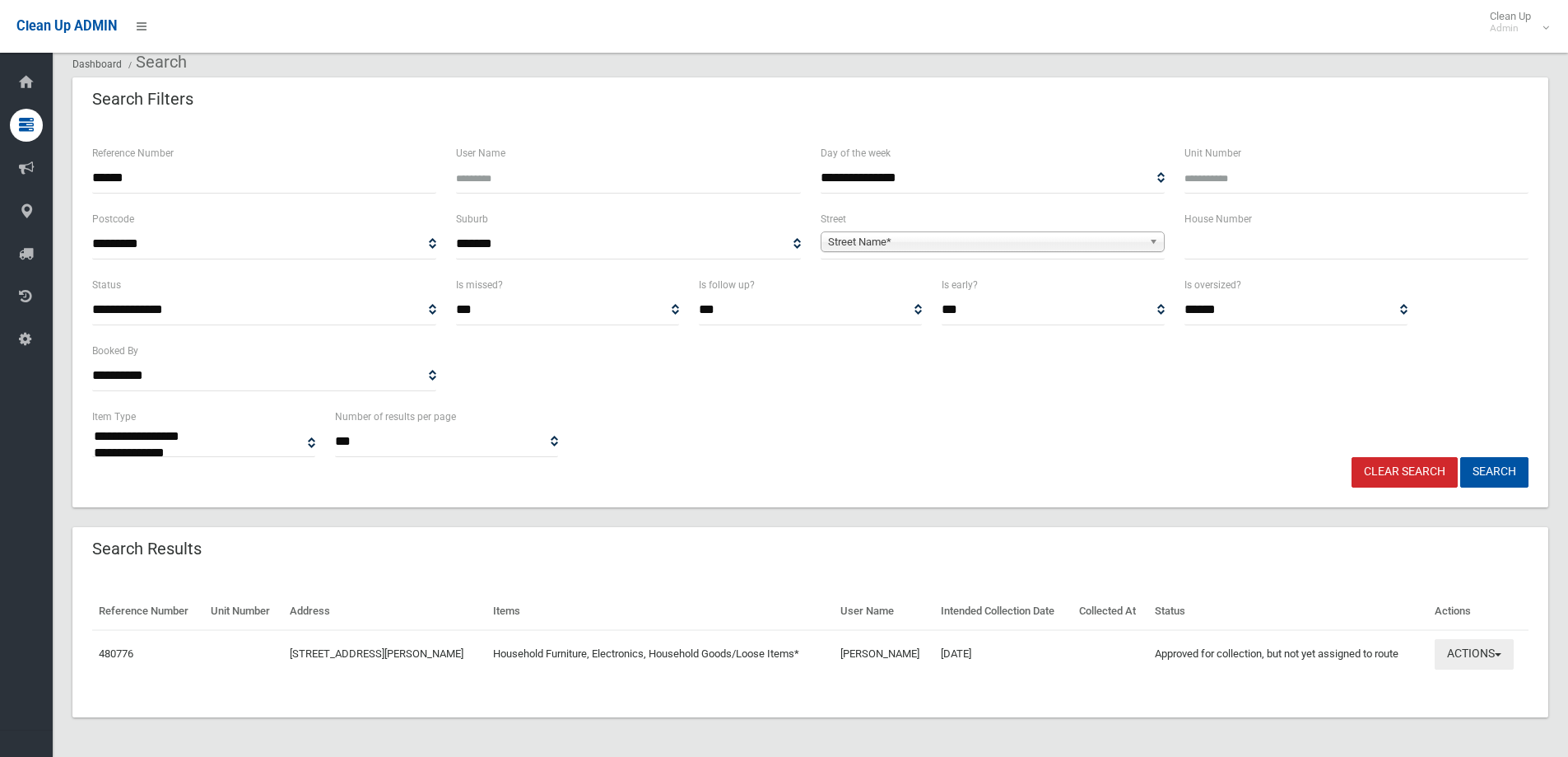
click at [1459, 656] on button "Actions" at bounding box center [1475, 654] width 79 height 31
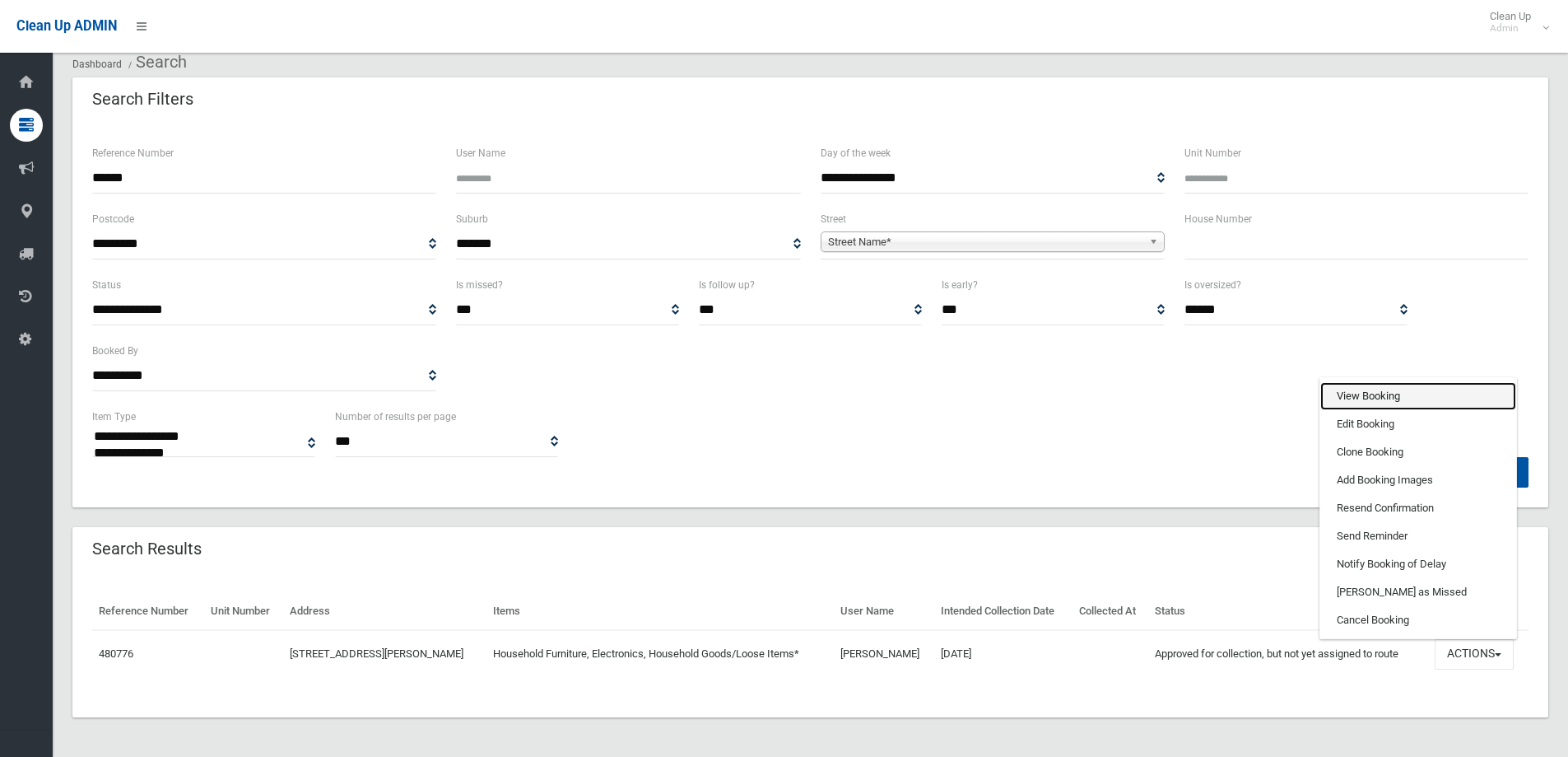
click at [1365, 390] on link "View Booking" at bounding box center [1418, 397] width 196 height 28
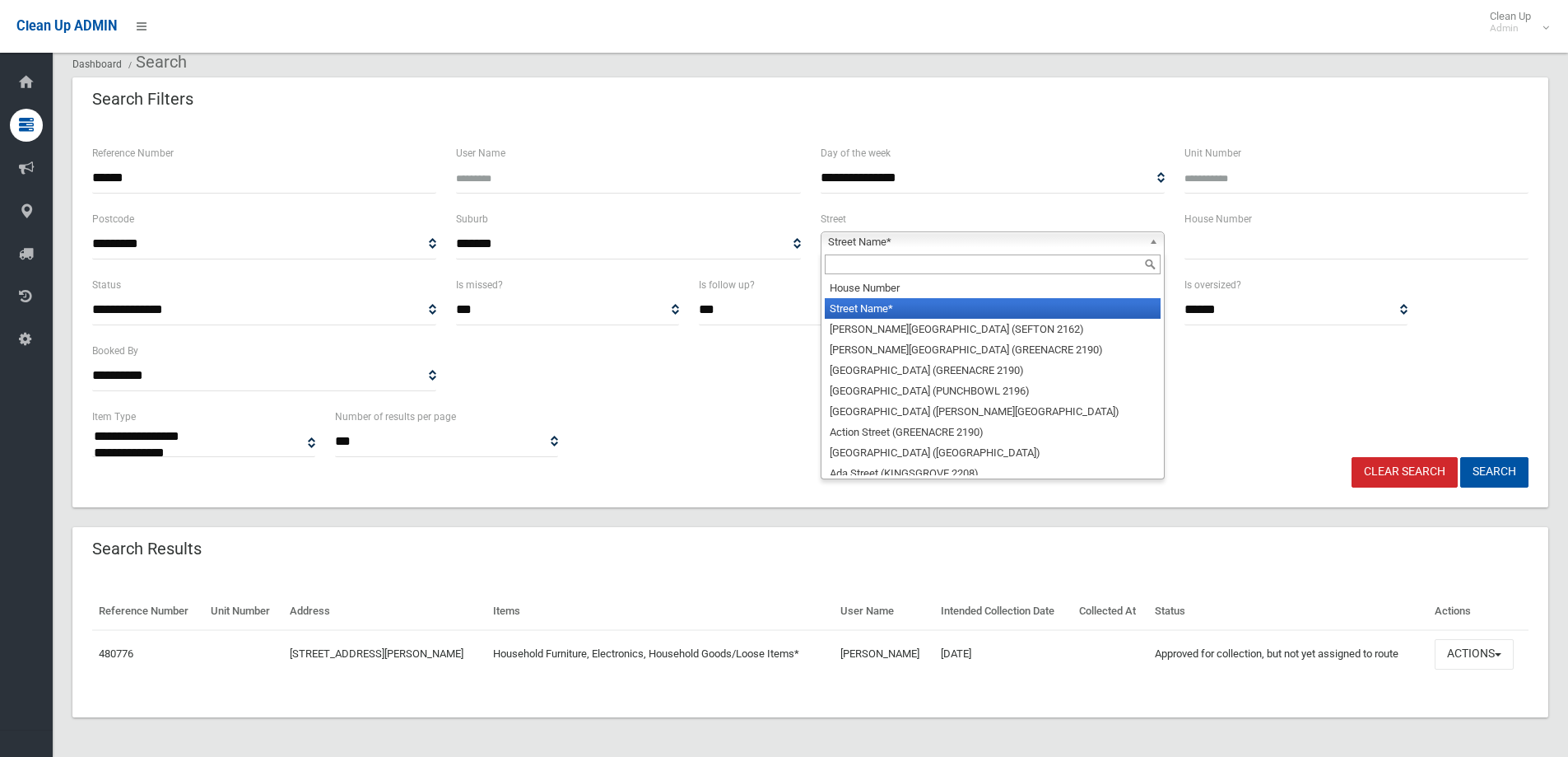
click at [940, 243] on span "Street Name*" at bounding box center [985, 242] width 314 height 19
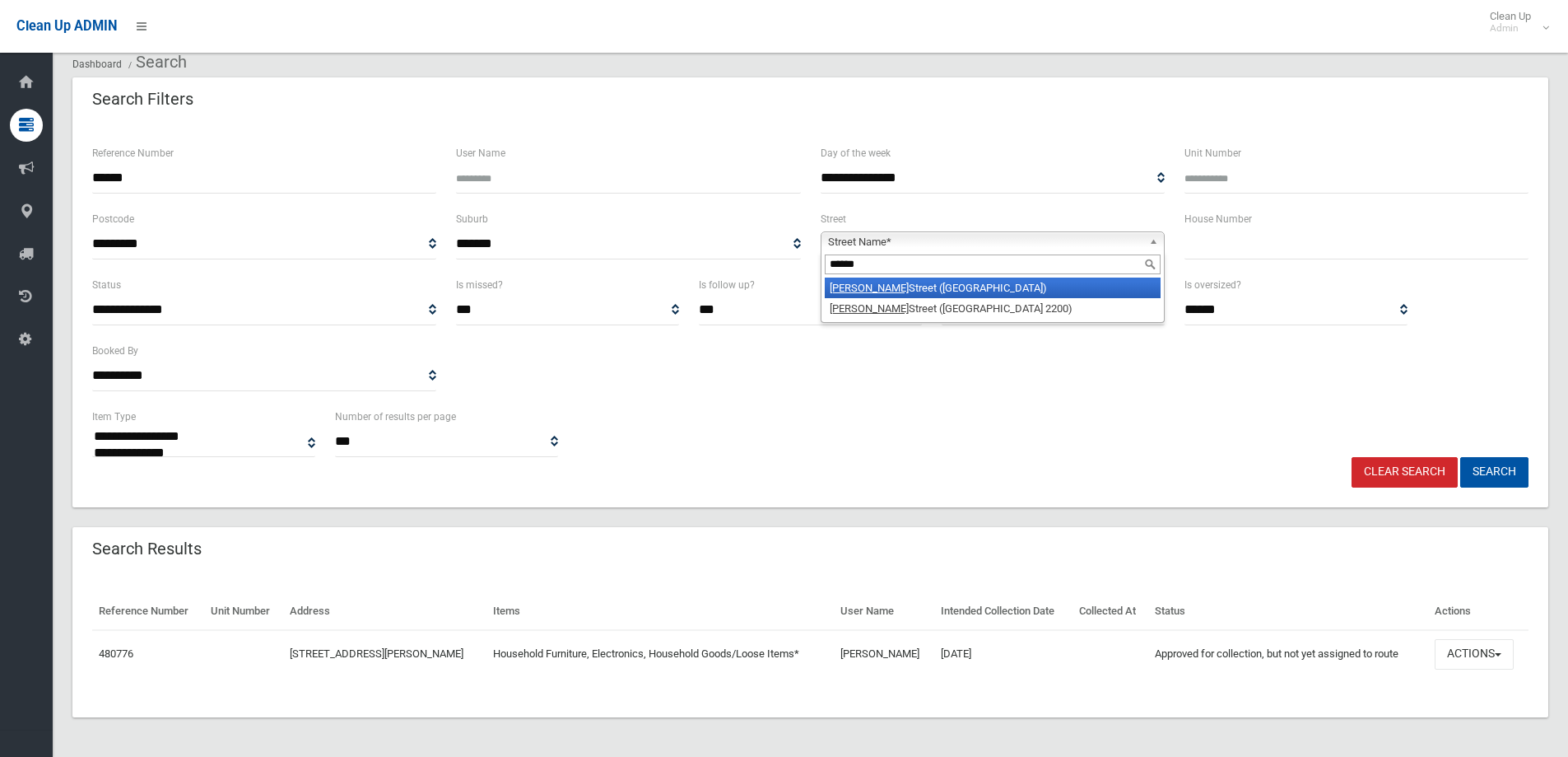
type input "******"
click at [984, 291] on li "Taylor Street (LAKEMBA 2195)" at bounding box center [992, 287] width 336 height 20
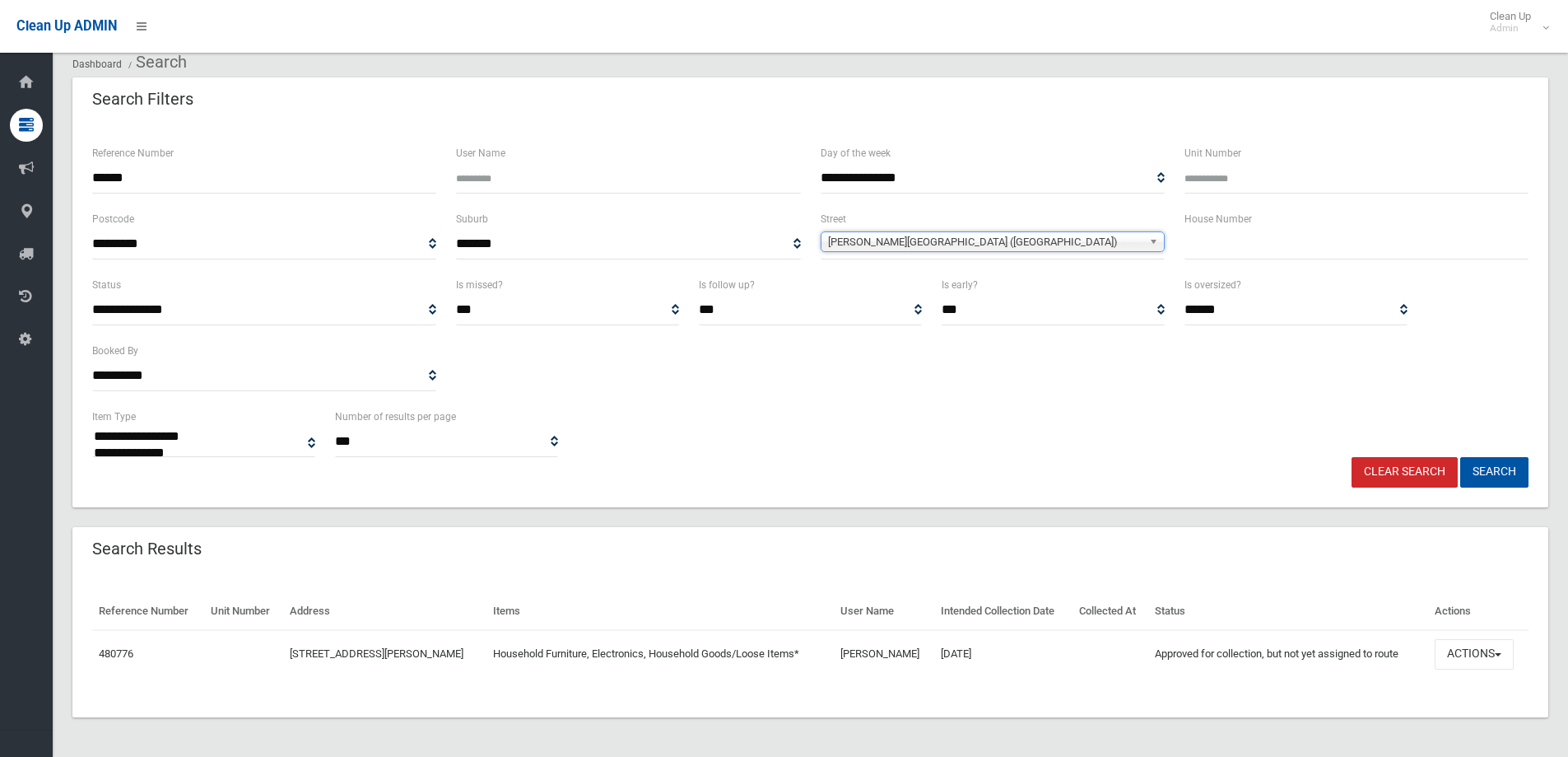
click at [1221, 257] on input "text" at bounding box center [1357, 244] width 344 height 31
type input "***"
click at [1488, 472] on button "Search" at bounding box center [1495, 472] width 69 height 31
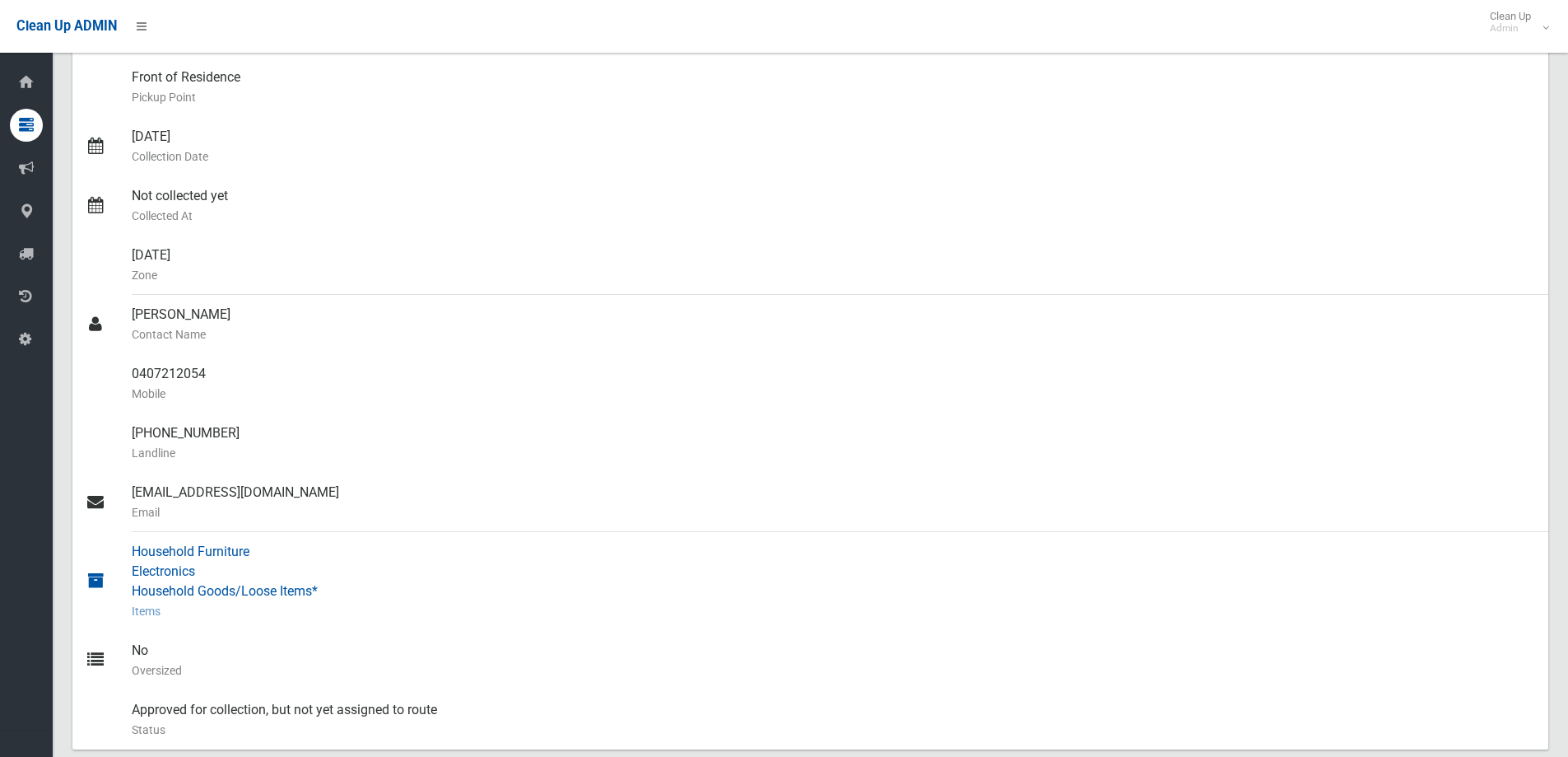
scroll to position [62, 0]
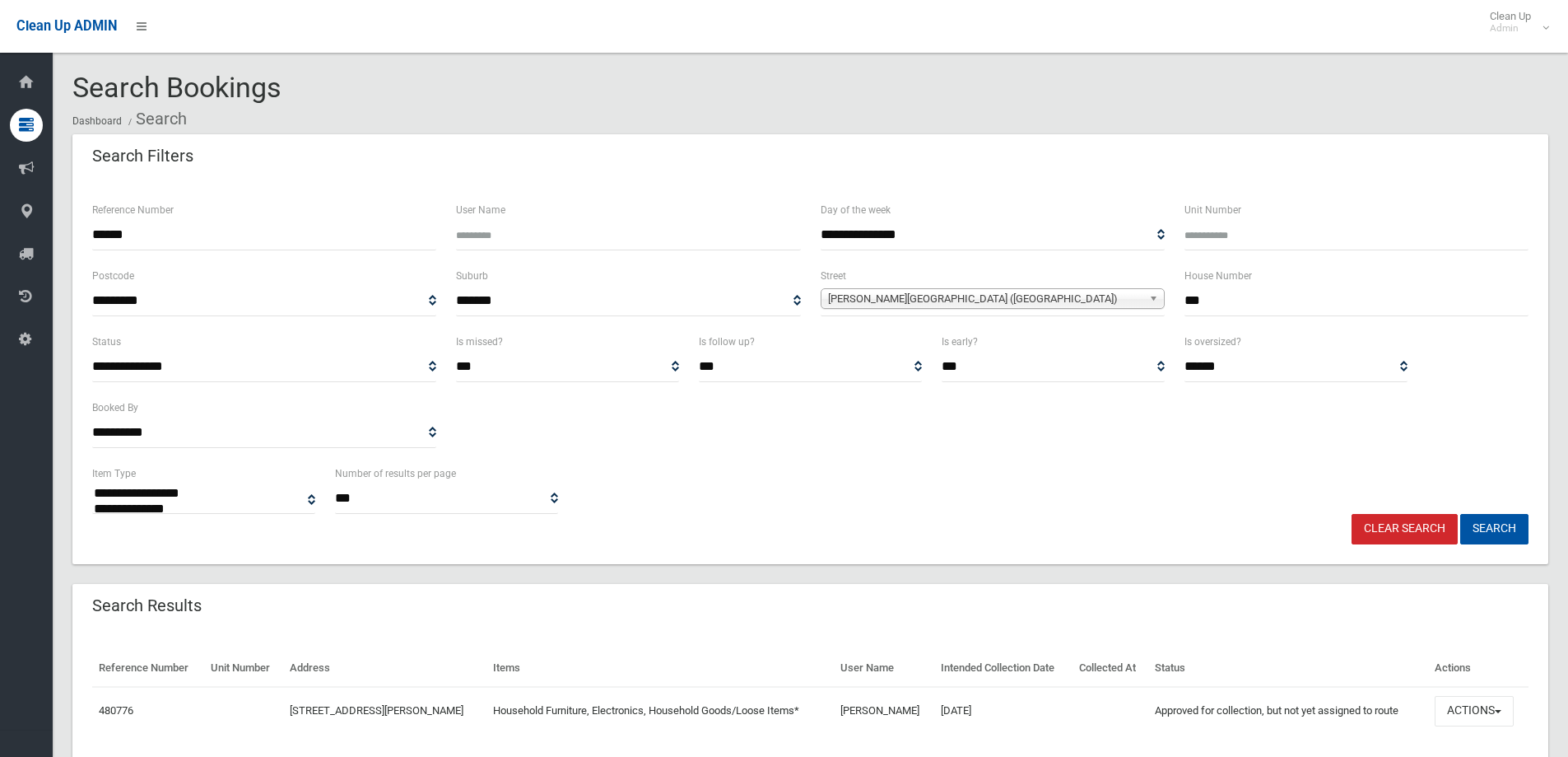
select select
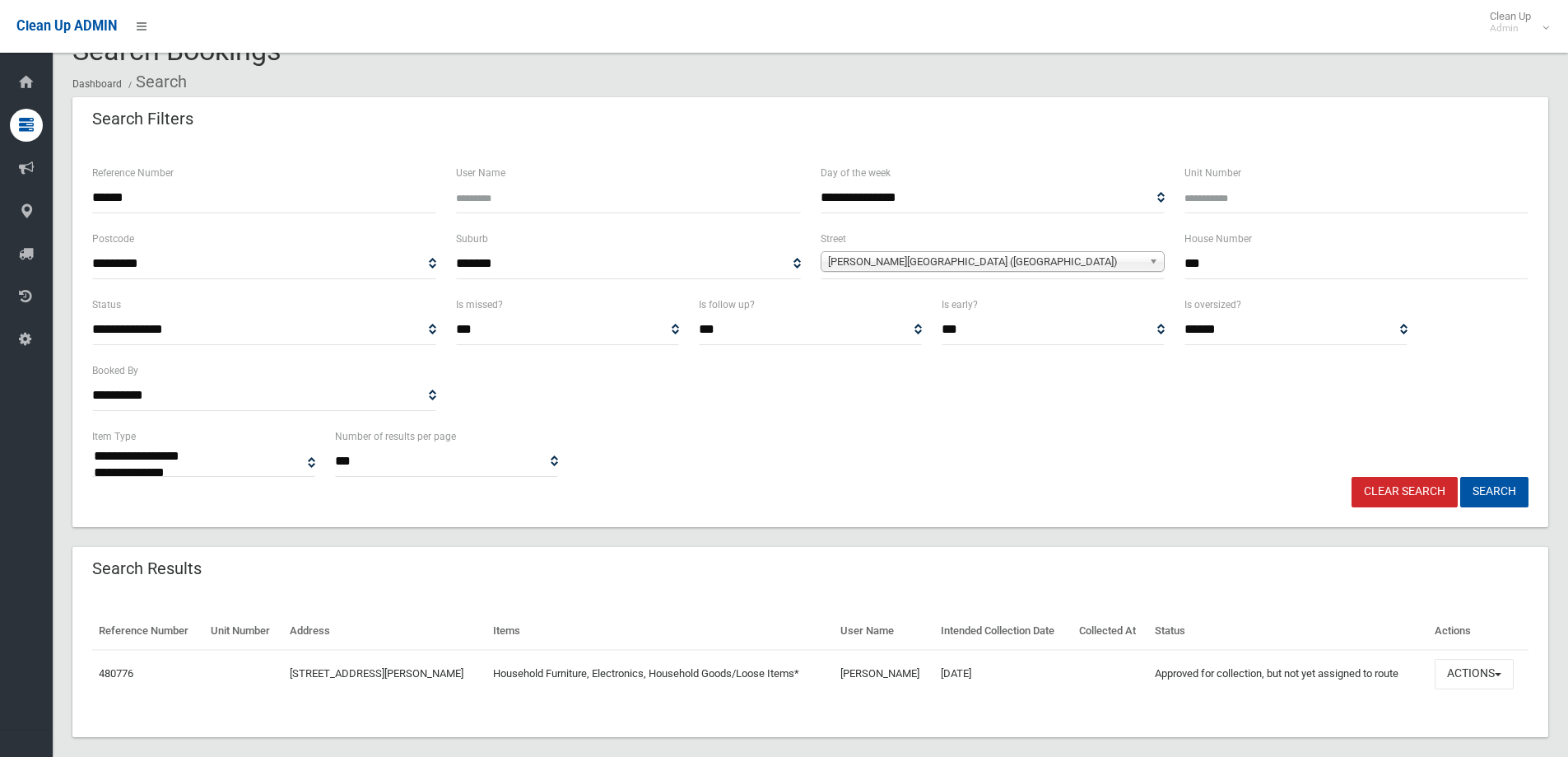
scroll to position [56, 0]
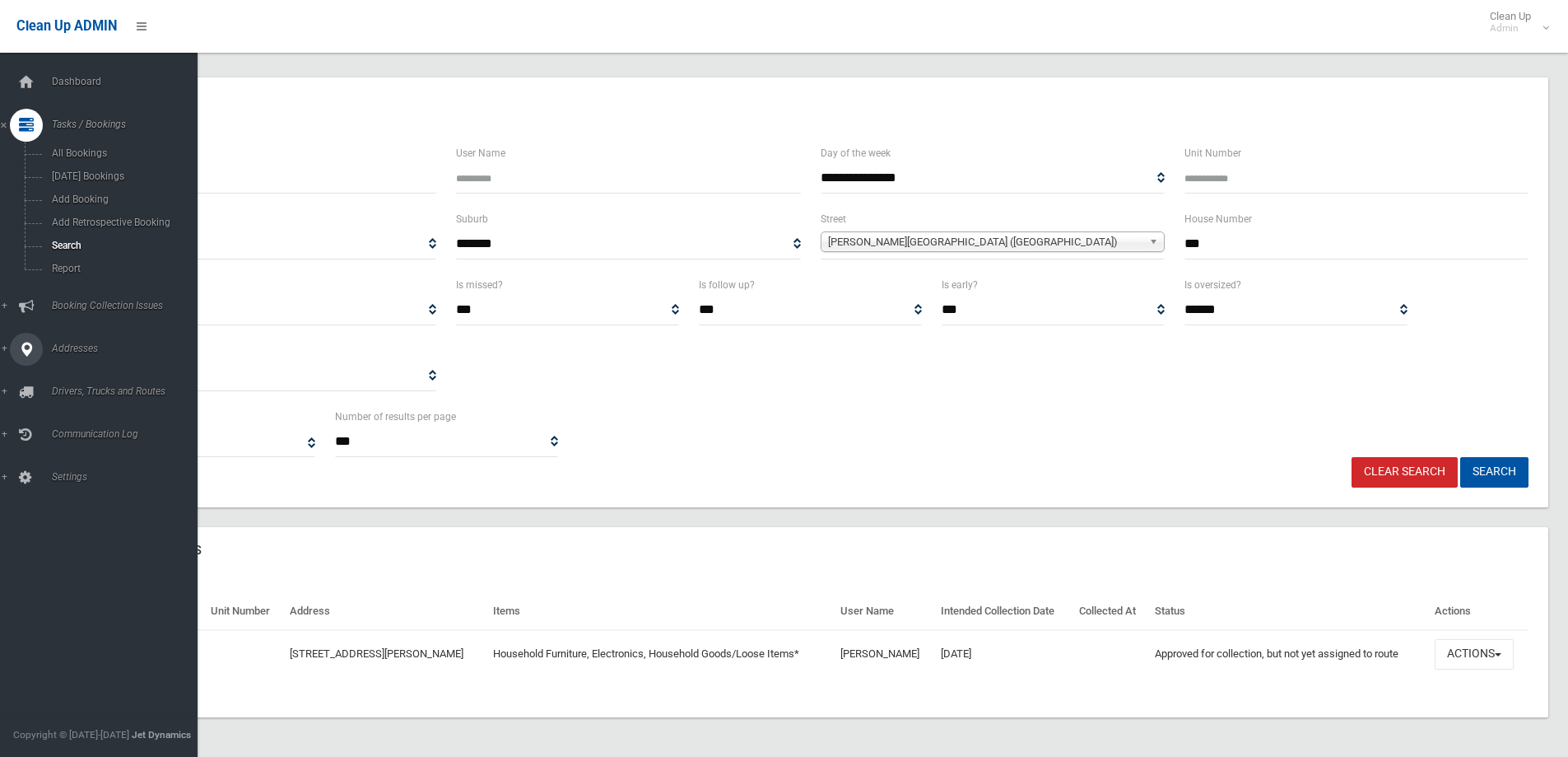
drag, startPoint x: 174, startPoint y: 170, endPoint x: 16, endPoint y: 204, distance: 161.6
click at [0, 233] on div "**********" at bounding box center [784, 360] width 1568 height 794
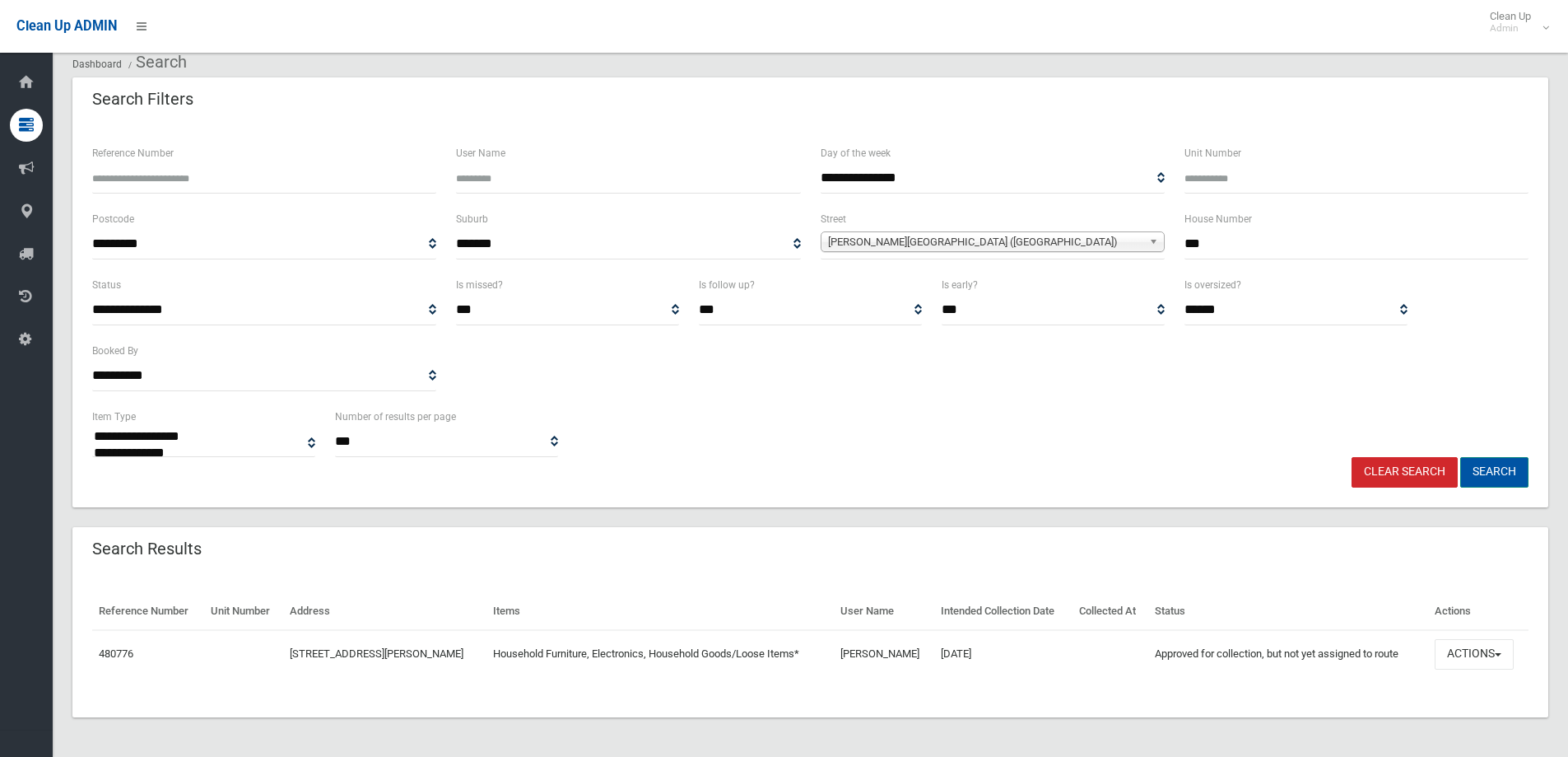
click at [1505, 466] on button "Search" at bounding box center [1495, 472] width 69 height 31
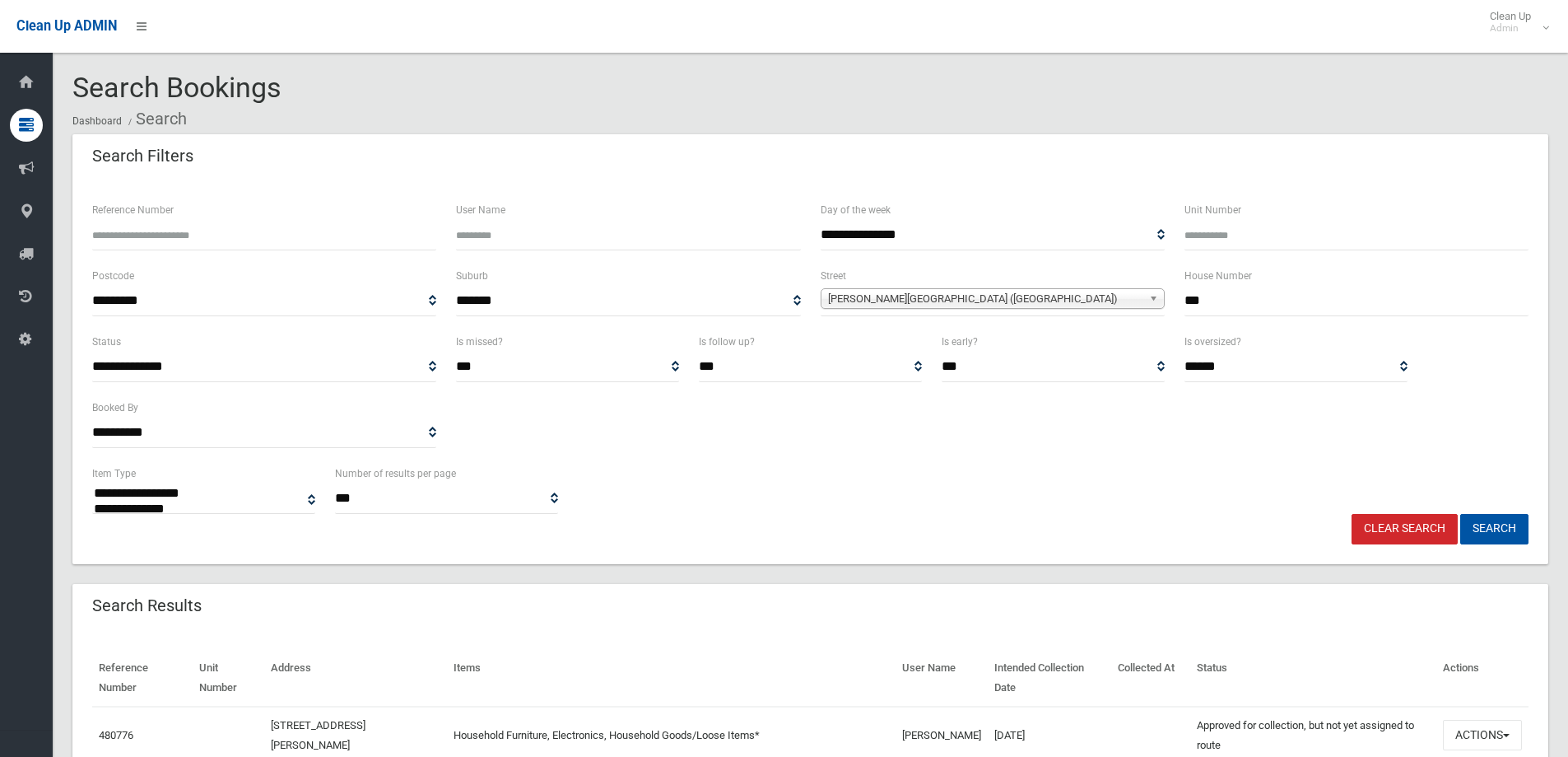
select select
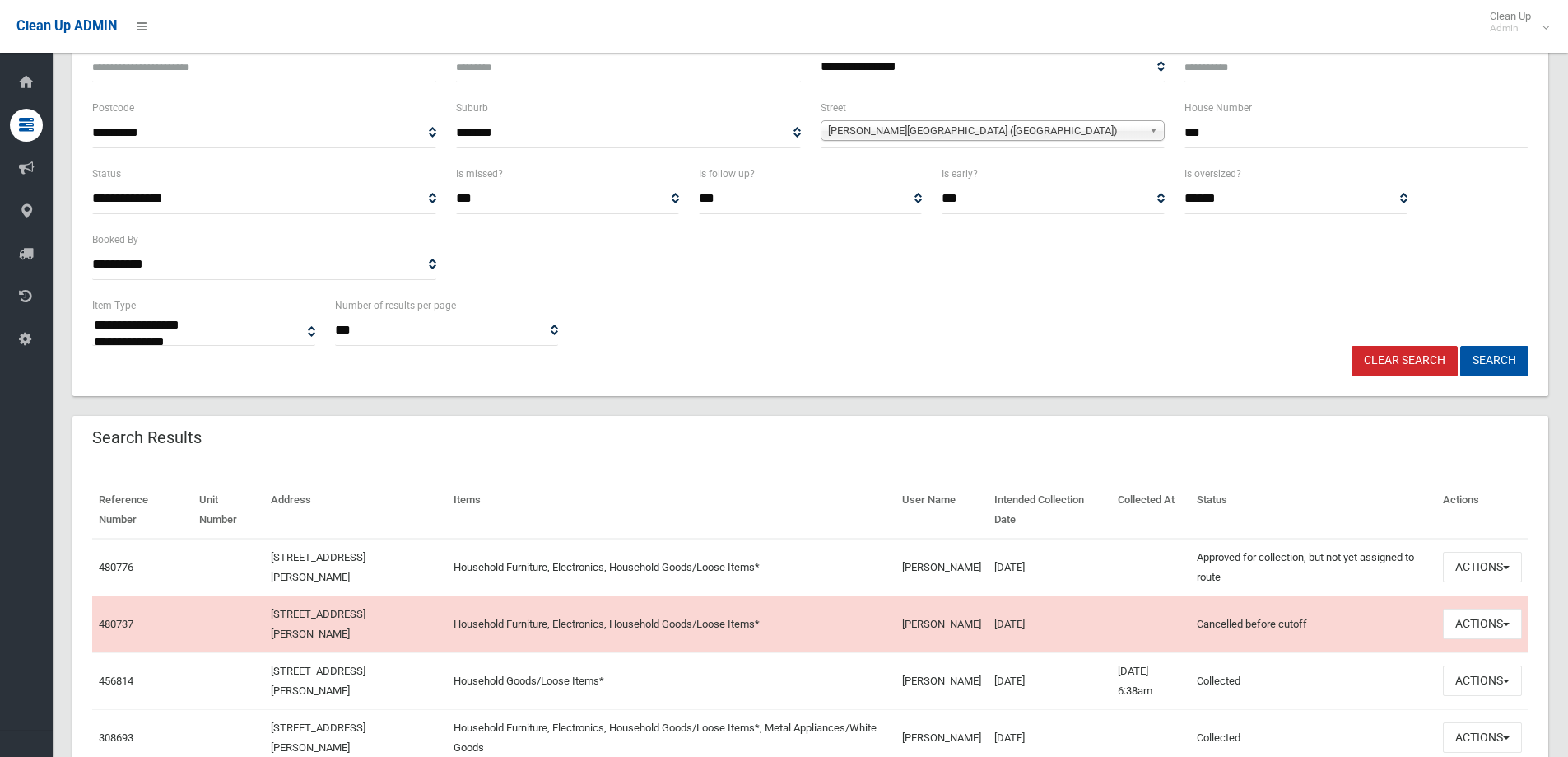
scroll to position [247, 0]
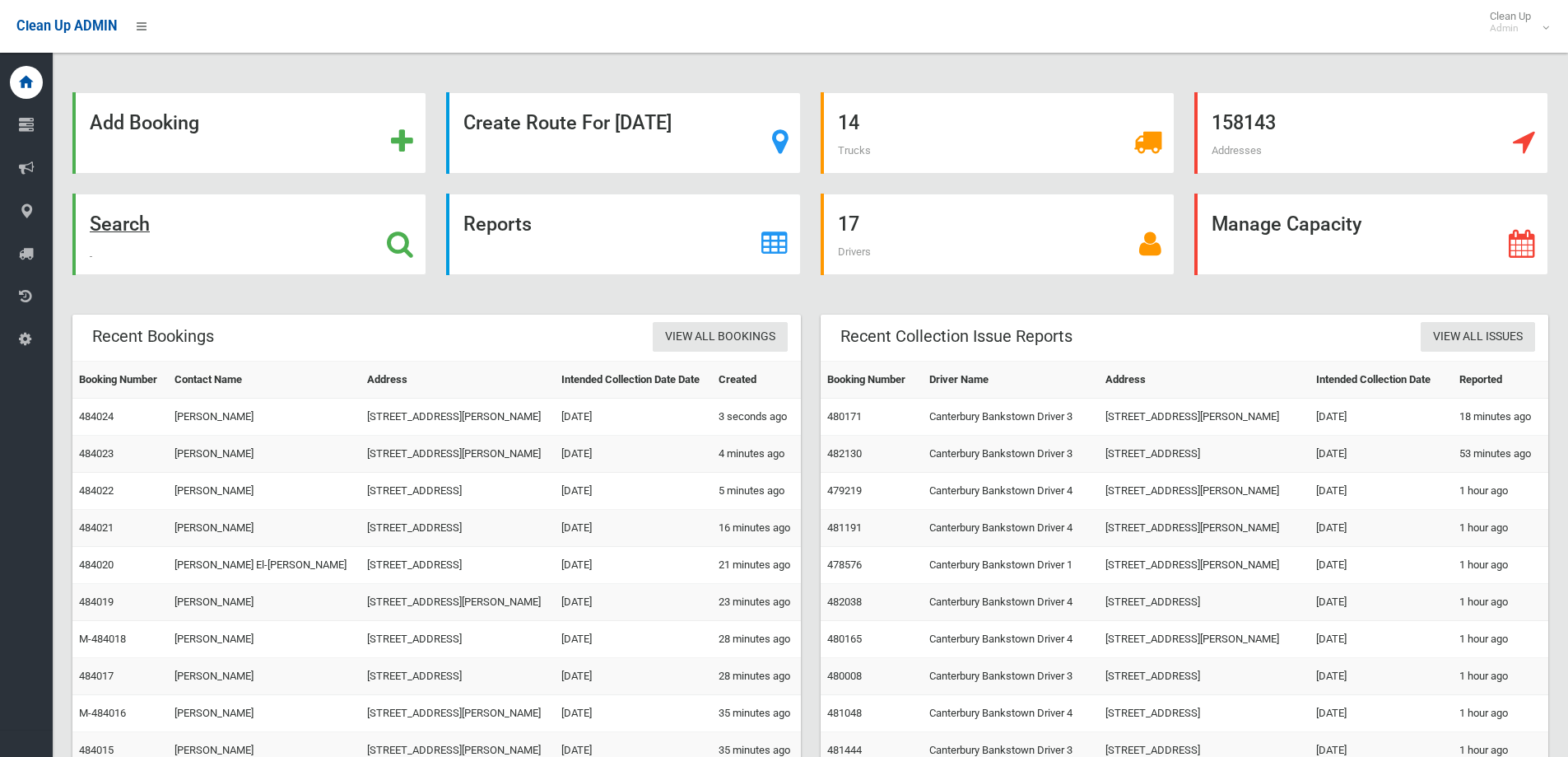
click at [144, 212] on strong "Search" at bounding box center [120, 224] width 60 height 23
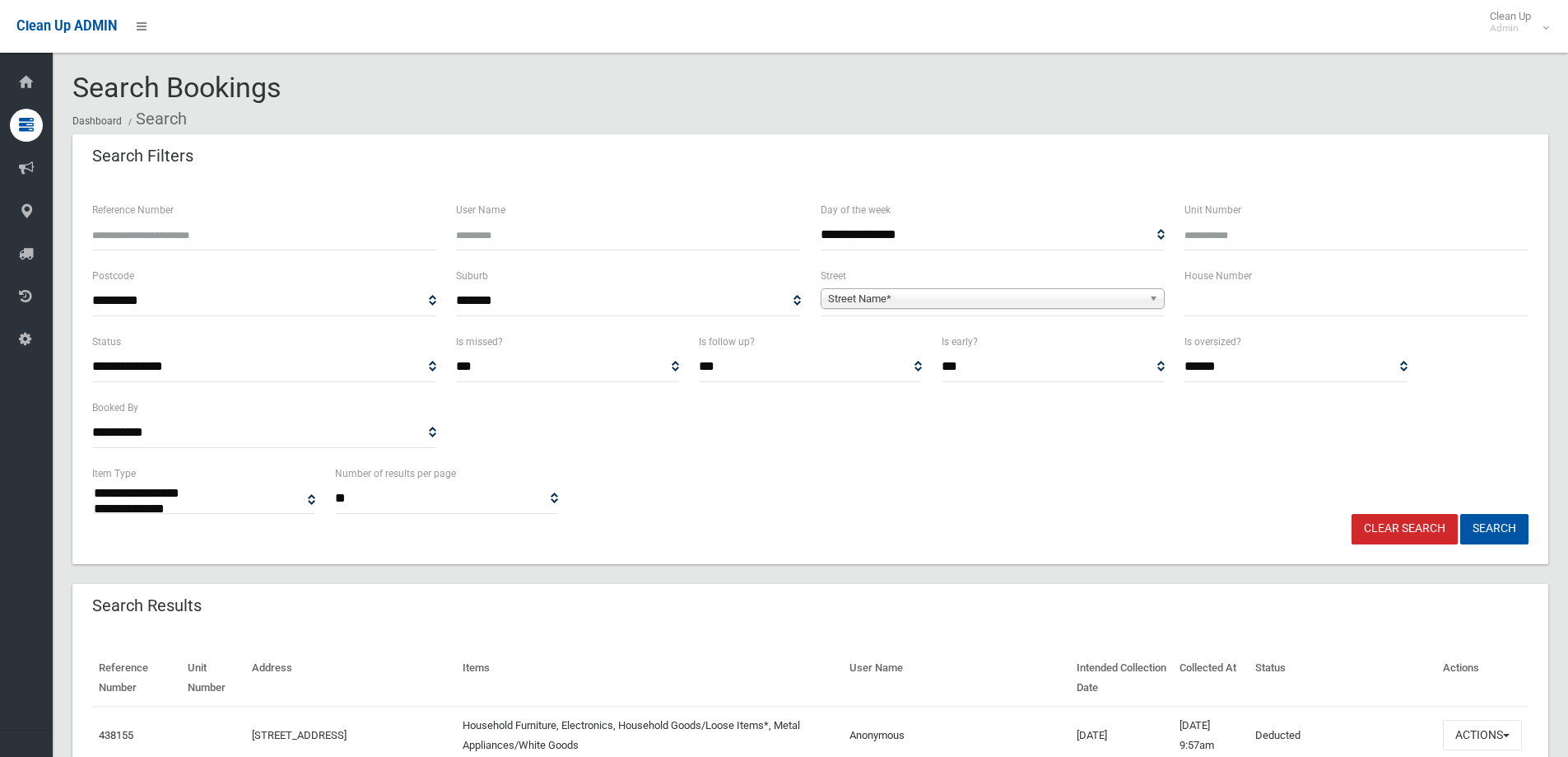
select select
click at [1007, 296] on span "Street Name*" at bounding box center [985, 299] width 314 height 19
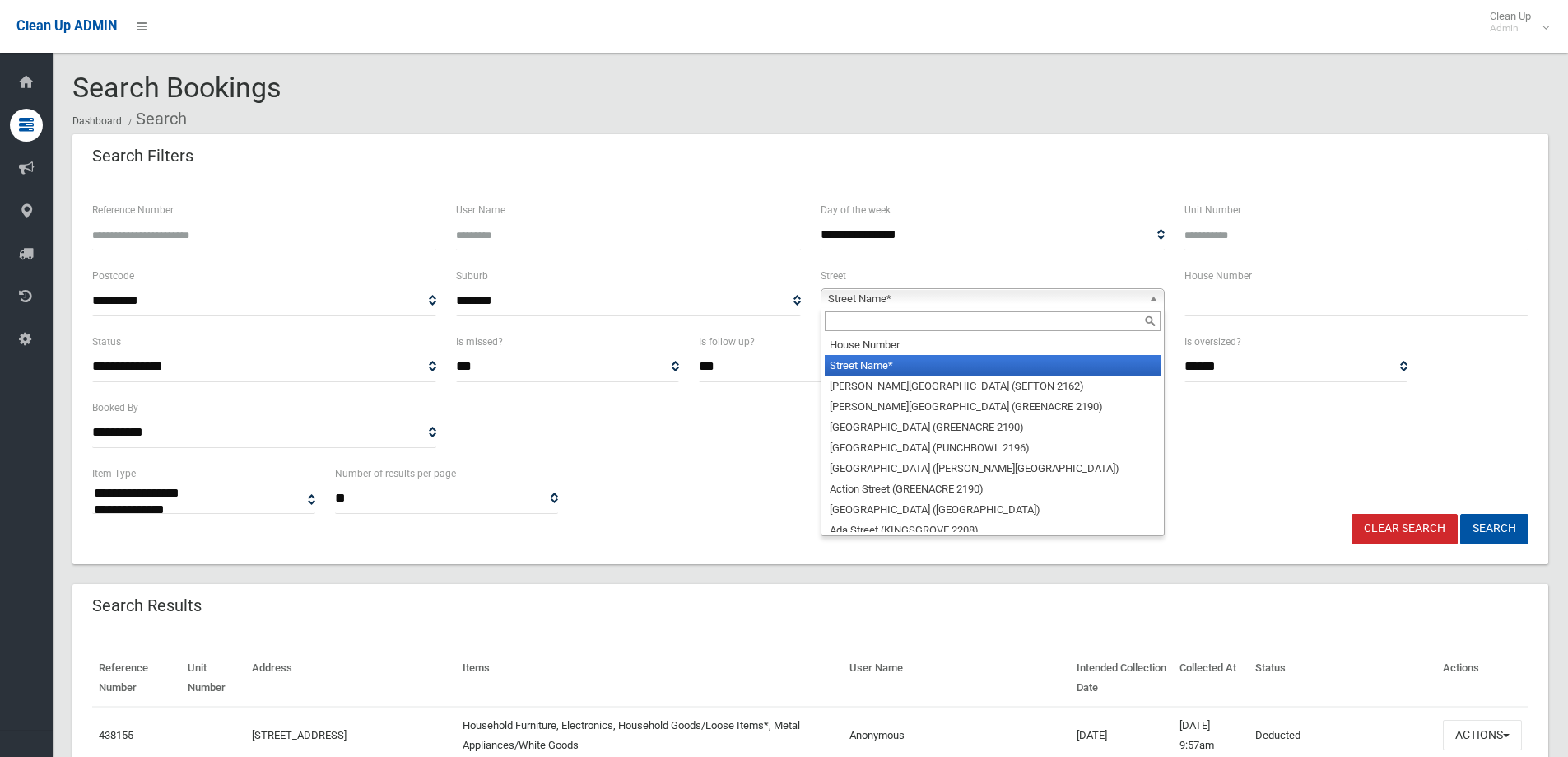
click at [982, 315] on input "text" at bounding box center [992, 321] width 336 height 19
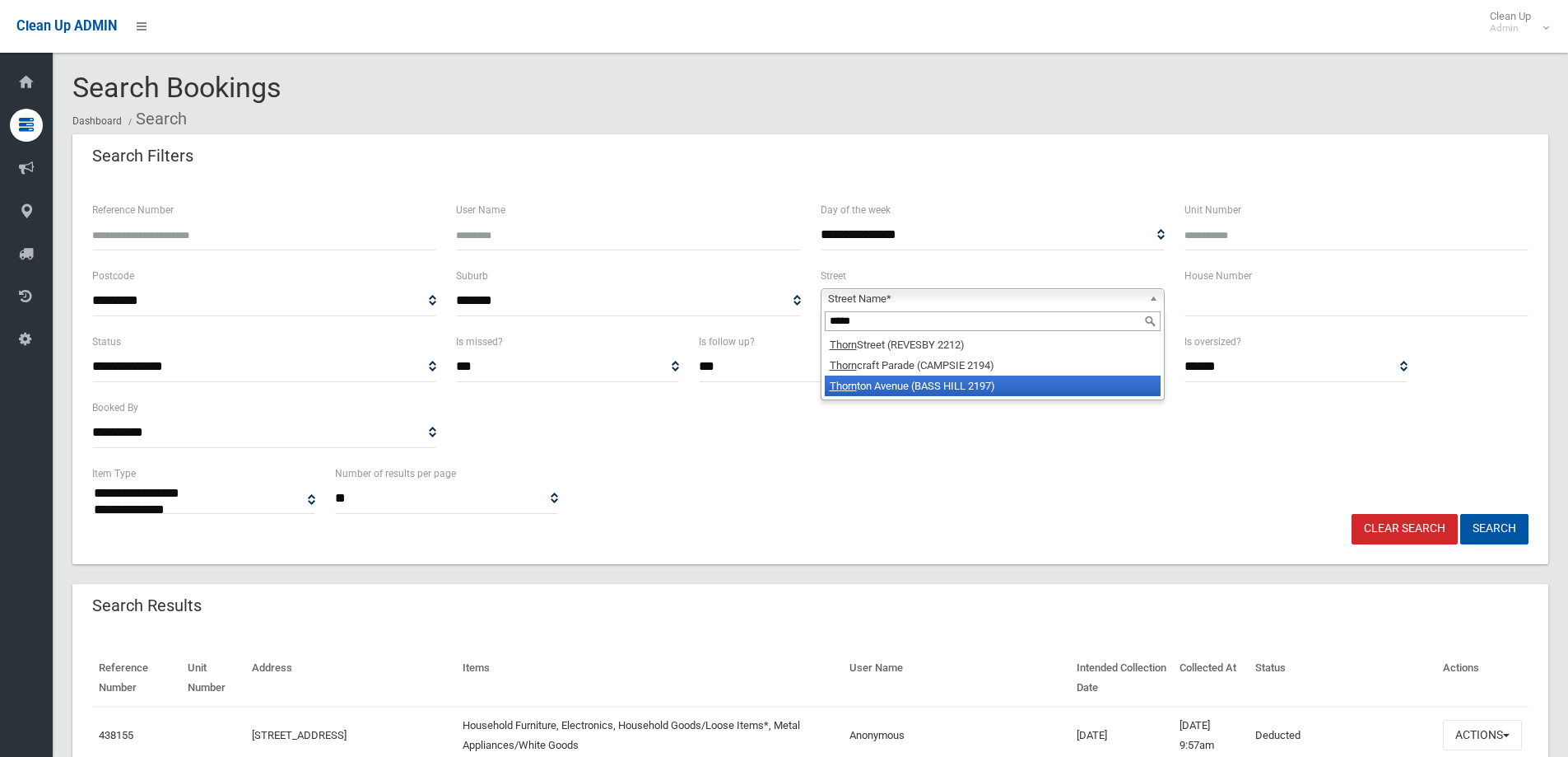
type input "*****"
click at [913, 382] on li "Thorn ton Avenue (BASS HILL 2197)" at bounding box center [992, 385] width 336 height 20
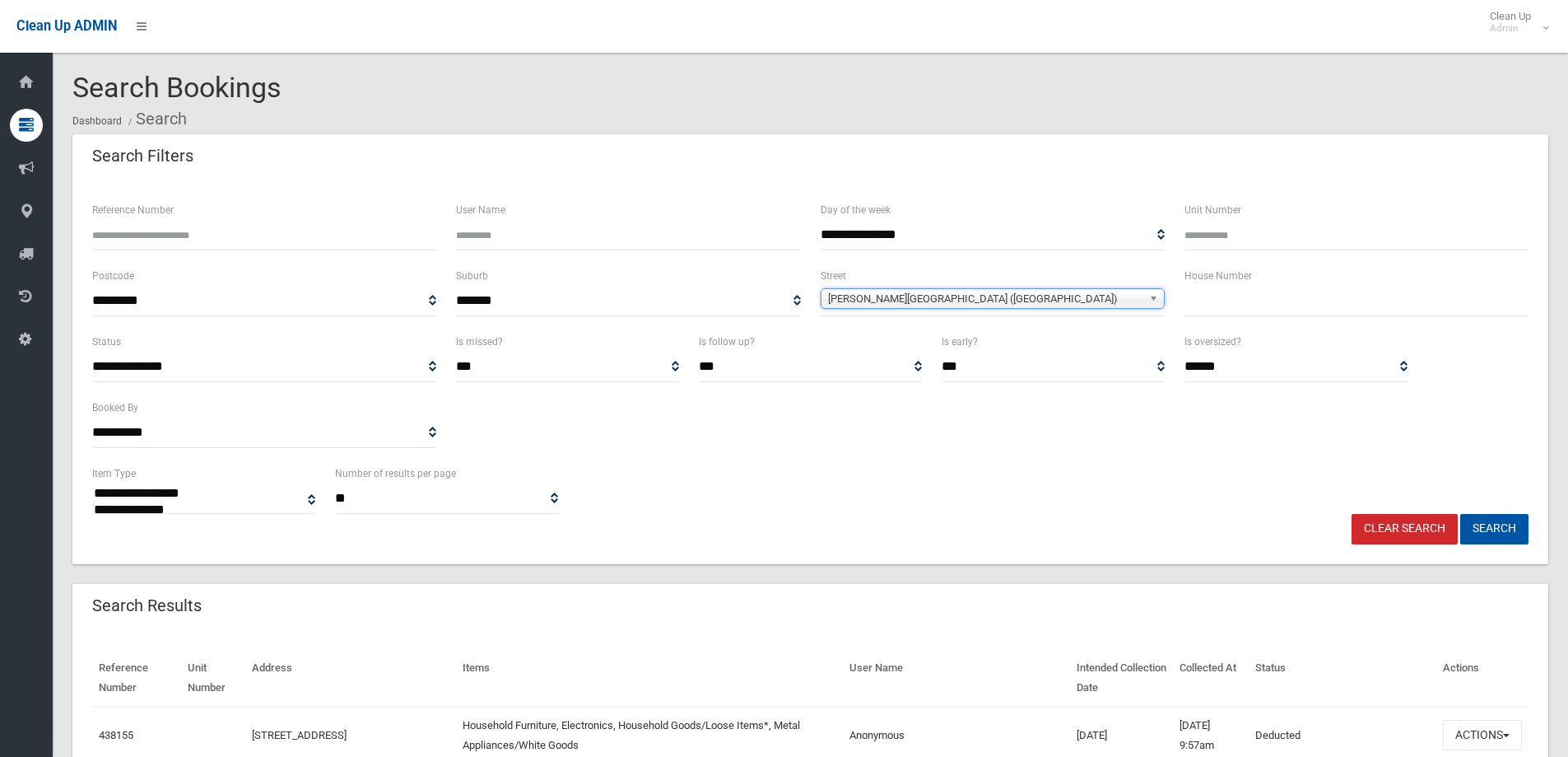
click at [1245, 304] on input "text" at bounding box center [1357, 301] width 344 height 31
type input "**"
click at [1461, 514] on button "Search" at bounding box center [1495, 529] width 69 height 31
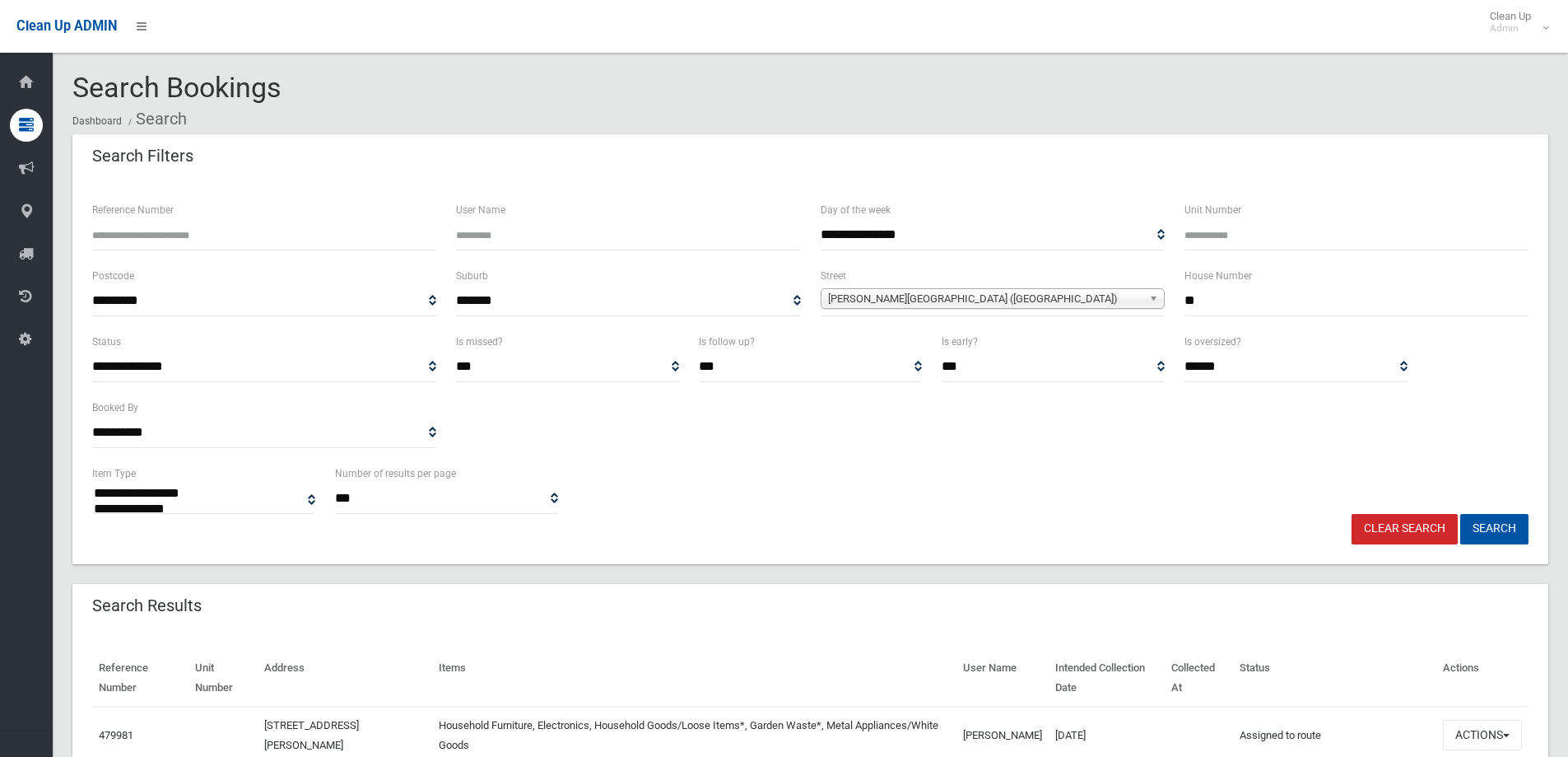
select select
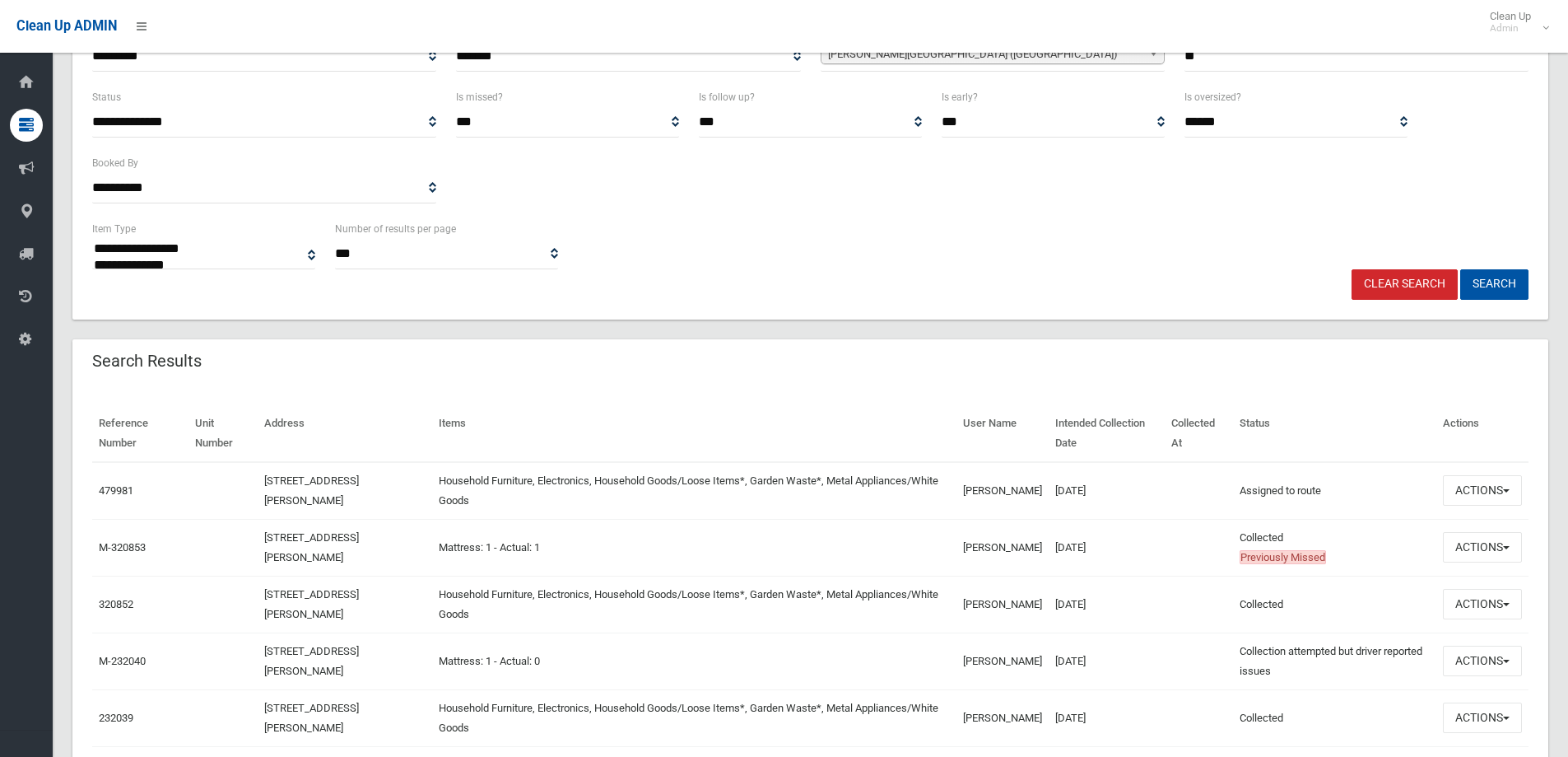
scroll to position [247, 0]
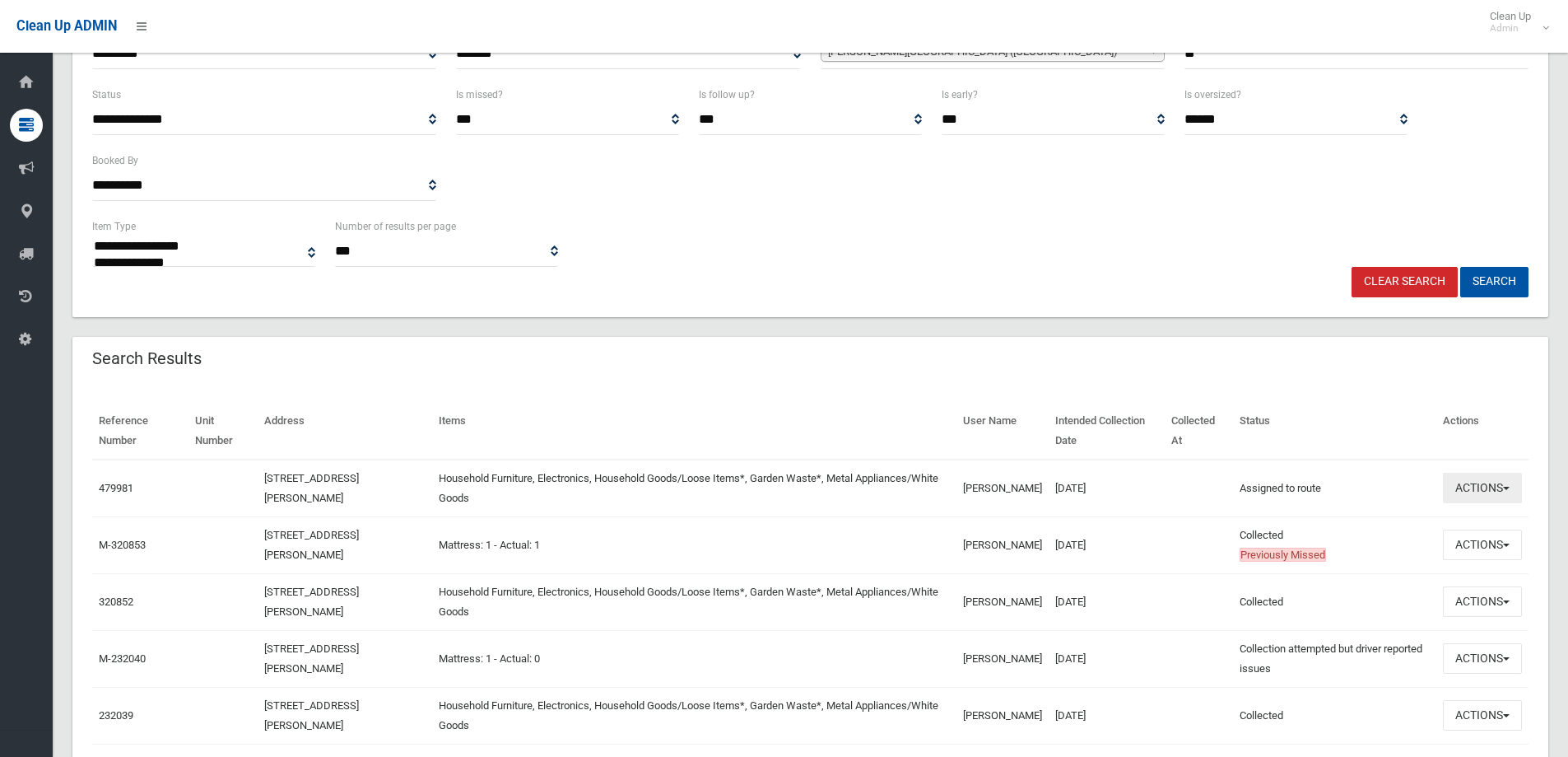
click at [1471, 492] on button "Actions" at bounding box center [1483, 487] width 79 height 31
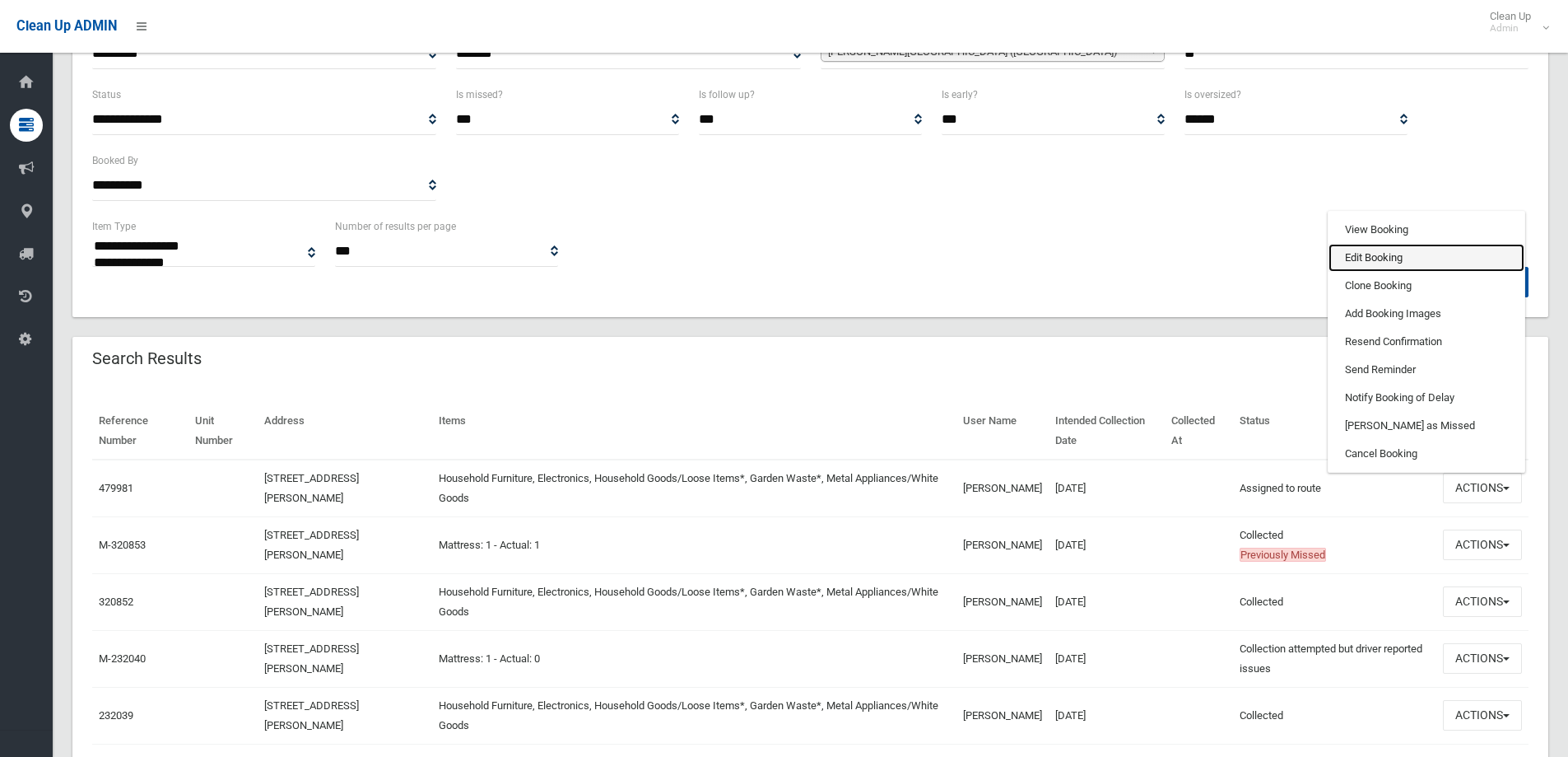
click at [1391, 260] on link "Edit Booking" at bounding box center [1426, 258] width 196 height 28
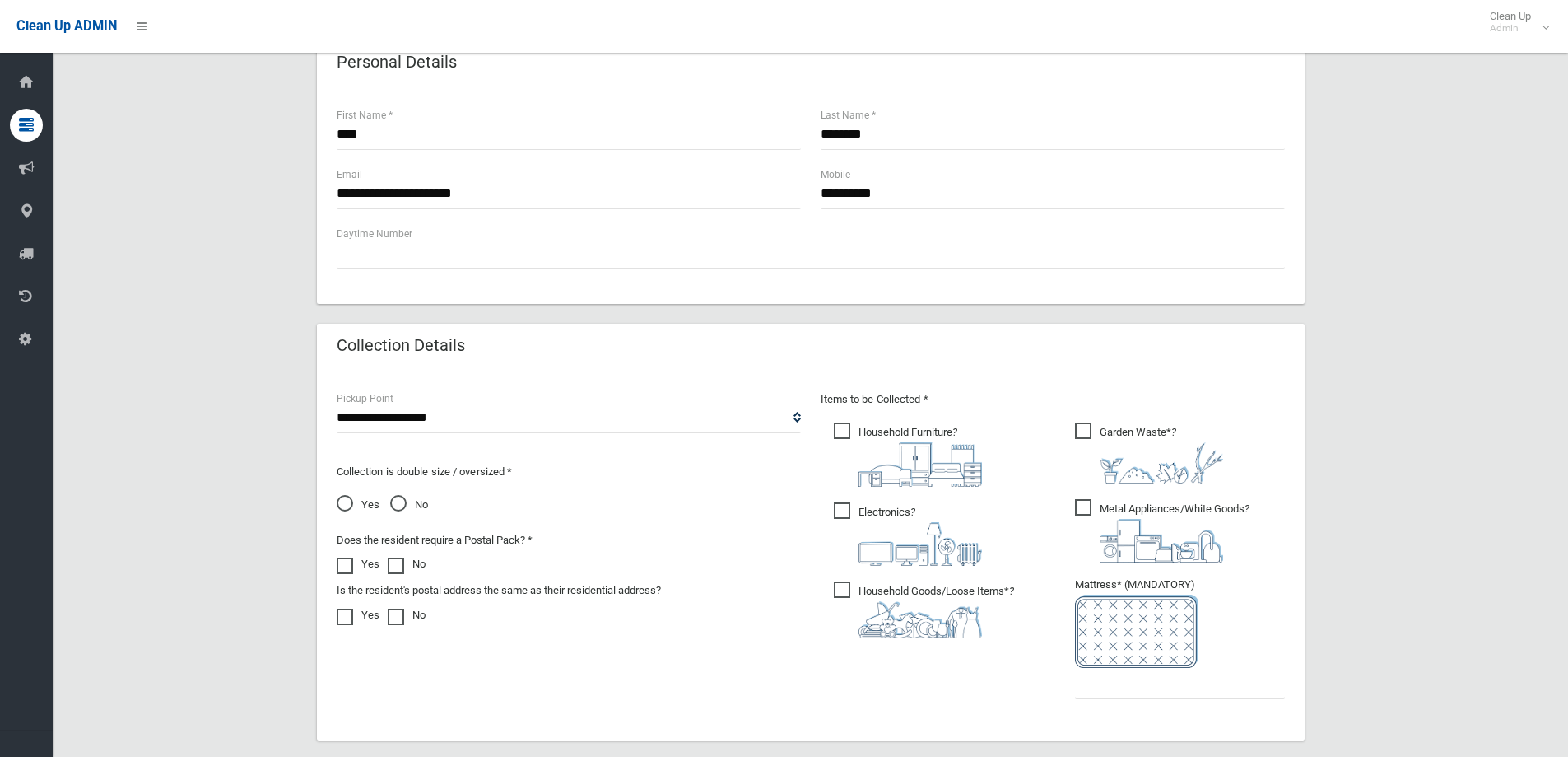
scroll to position [576, 0]
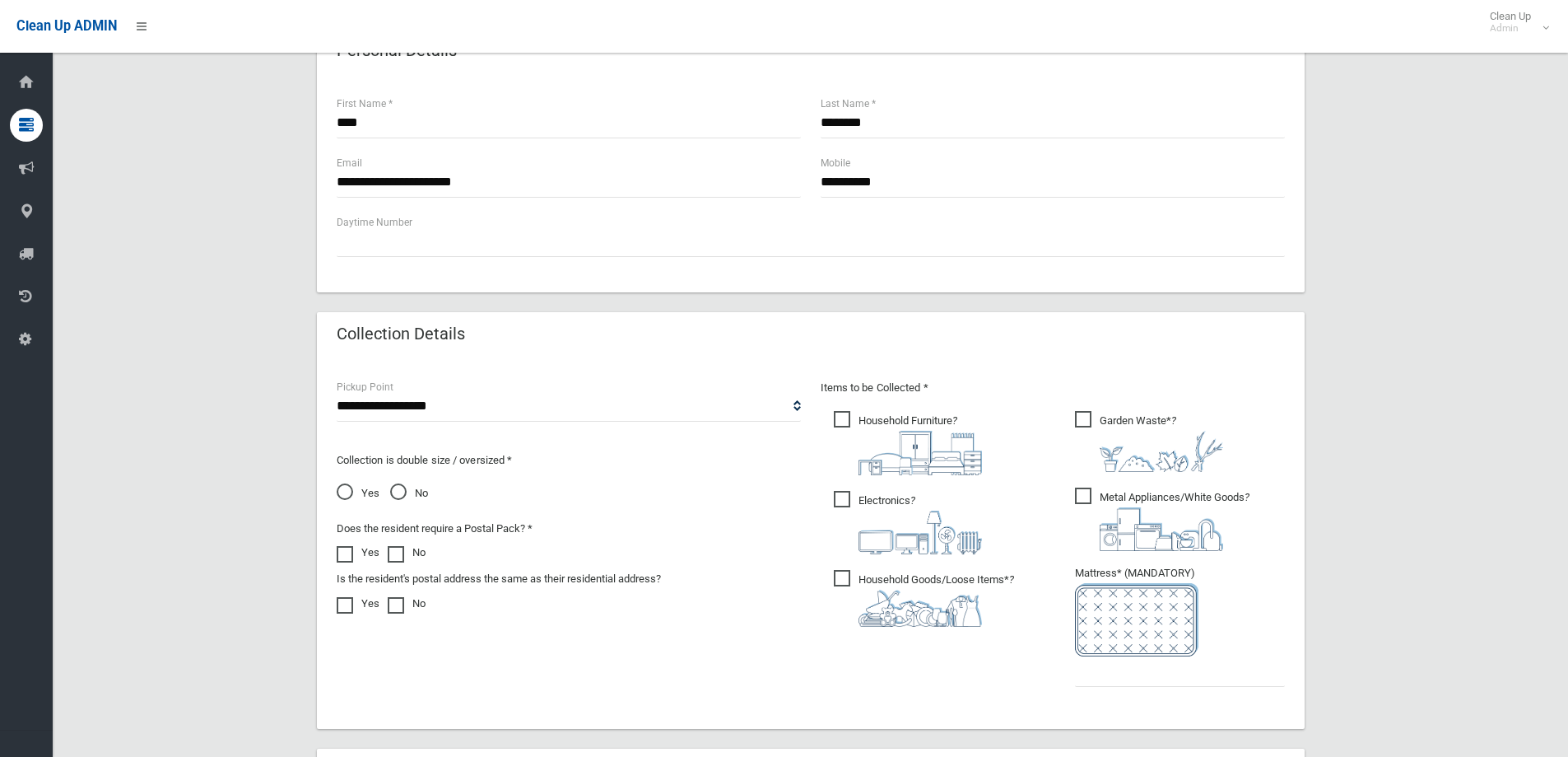
click at [343, 491] on span "Yes" at bounding box center [358, 494] width 43 height 19
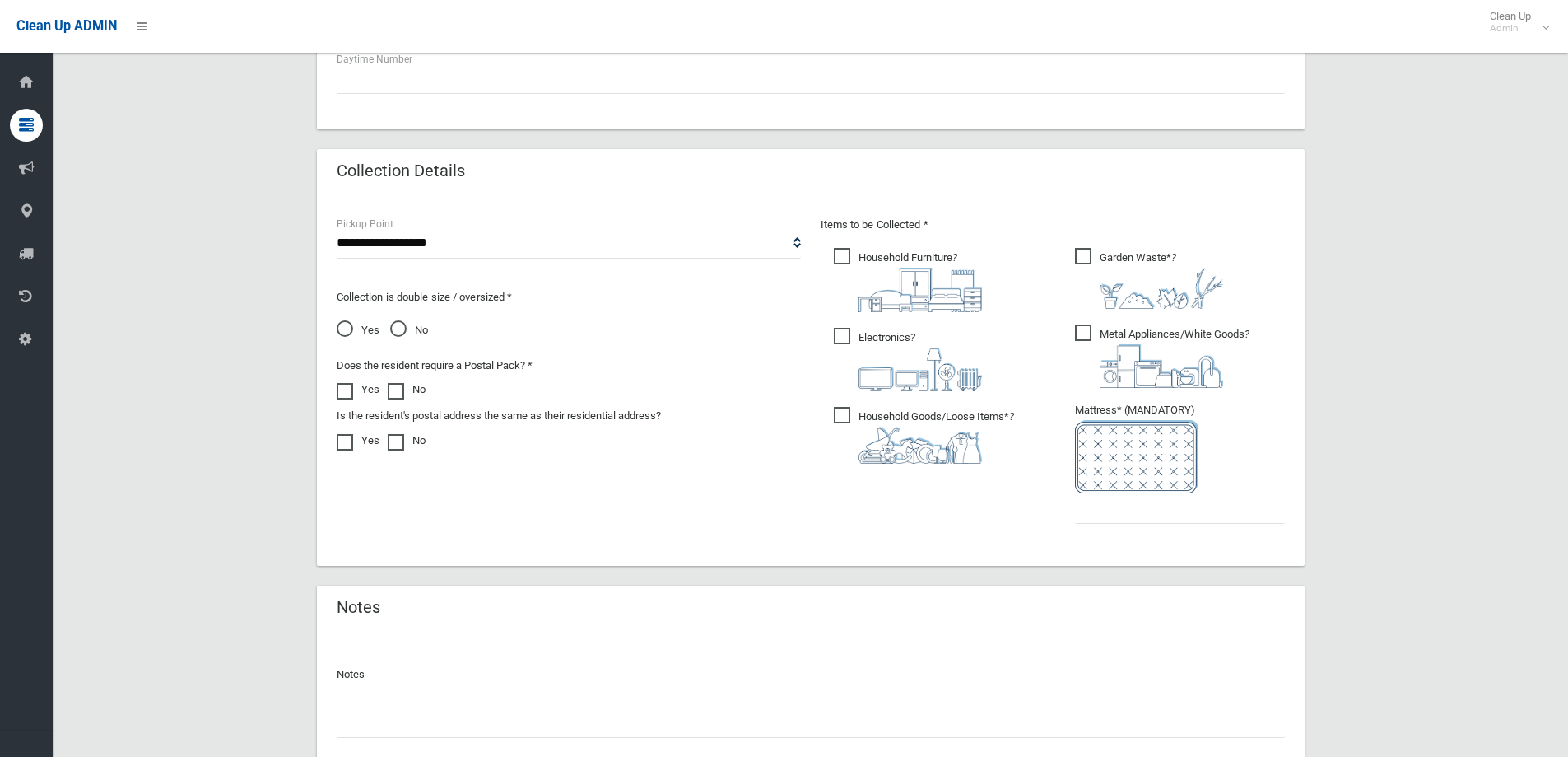
scroll to position [741, 0]
click at [1099, 516] on input "text" at bounding box center [1180, 507] width 210 height 31
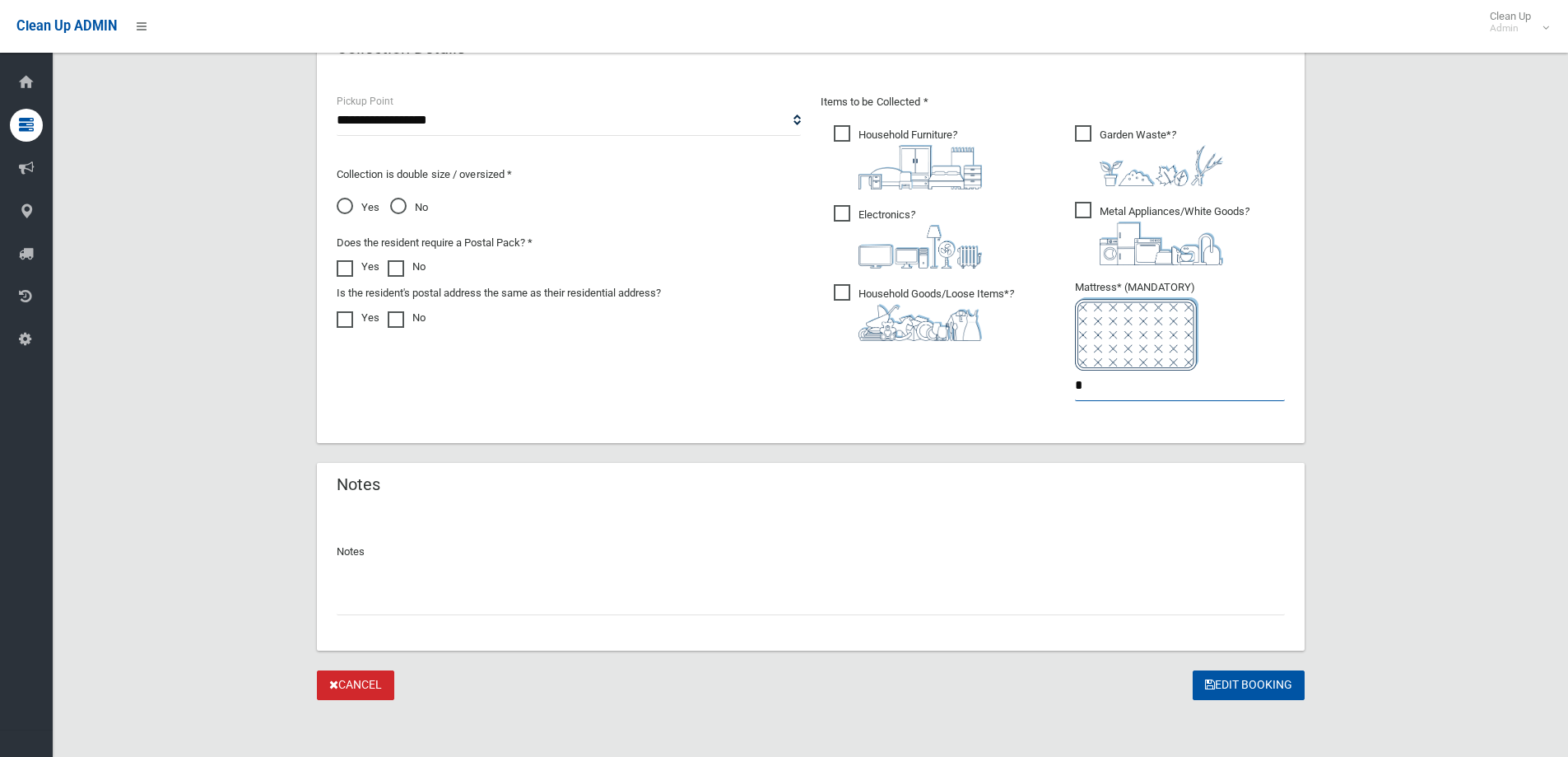
scroll to position [865, 0]
type input "*"
click at [396, 597] on input "text" at bounding box center [810, 597] width 949 height 31
type input "*"
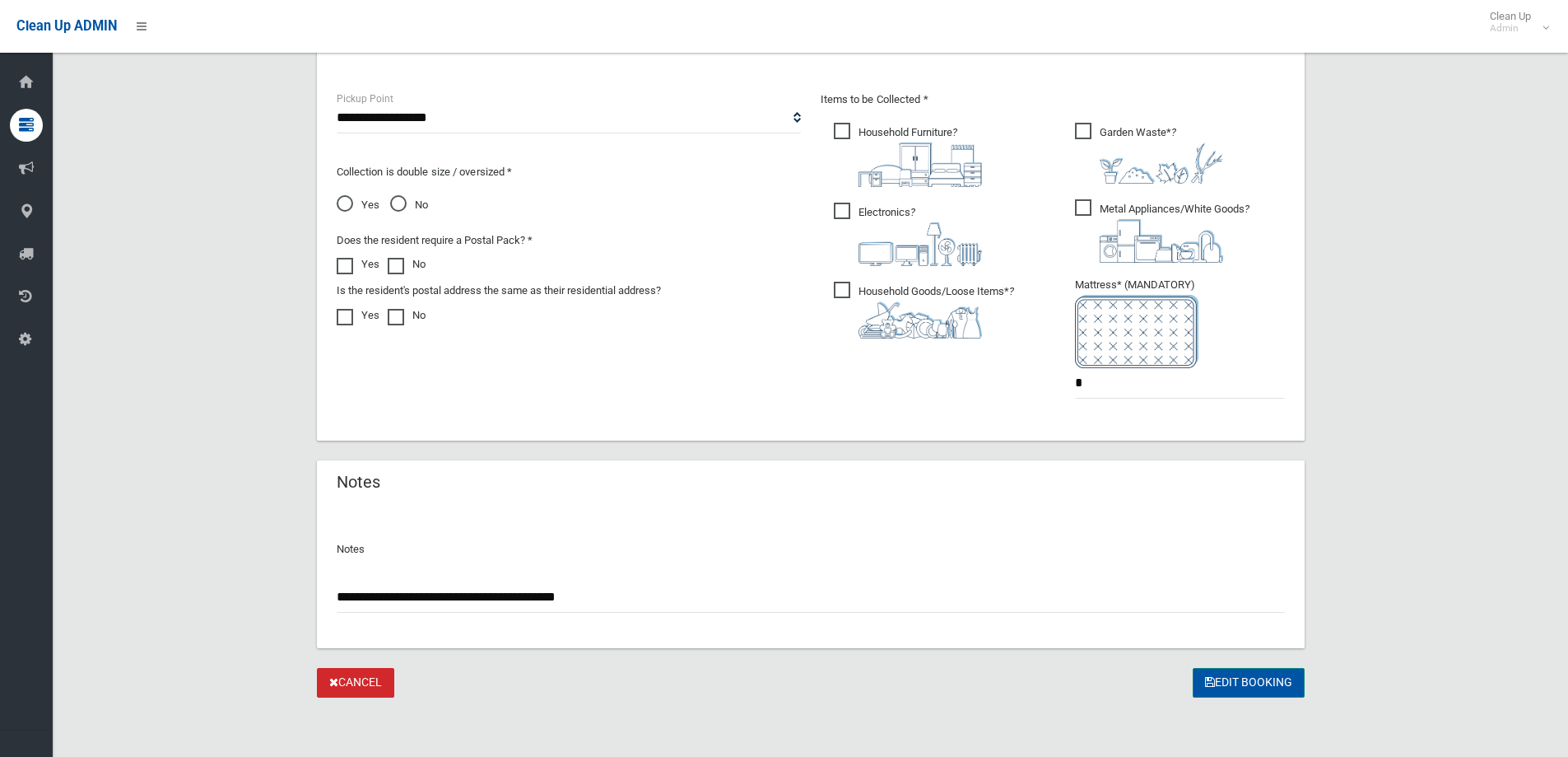
type input "**********"
click at [1226, 676] on button "Edit Booking" at bounding box center [1248, 683] width 112 height 31
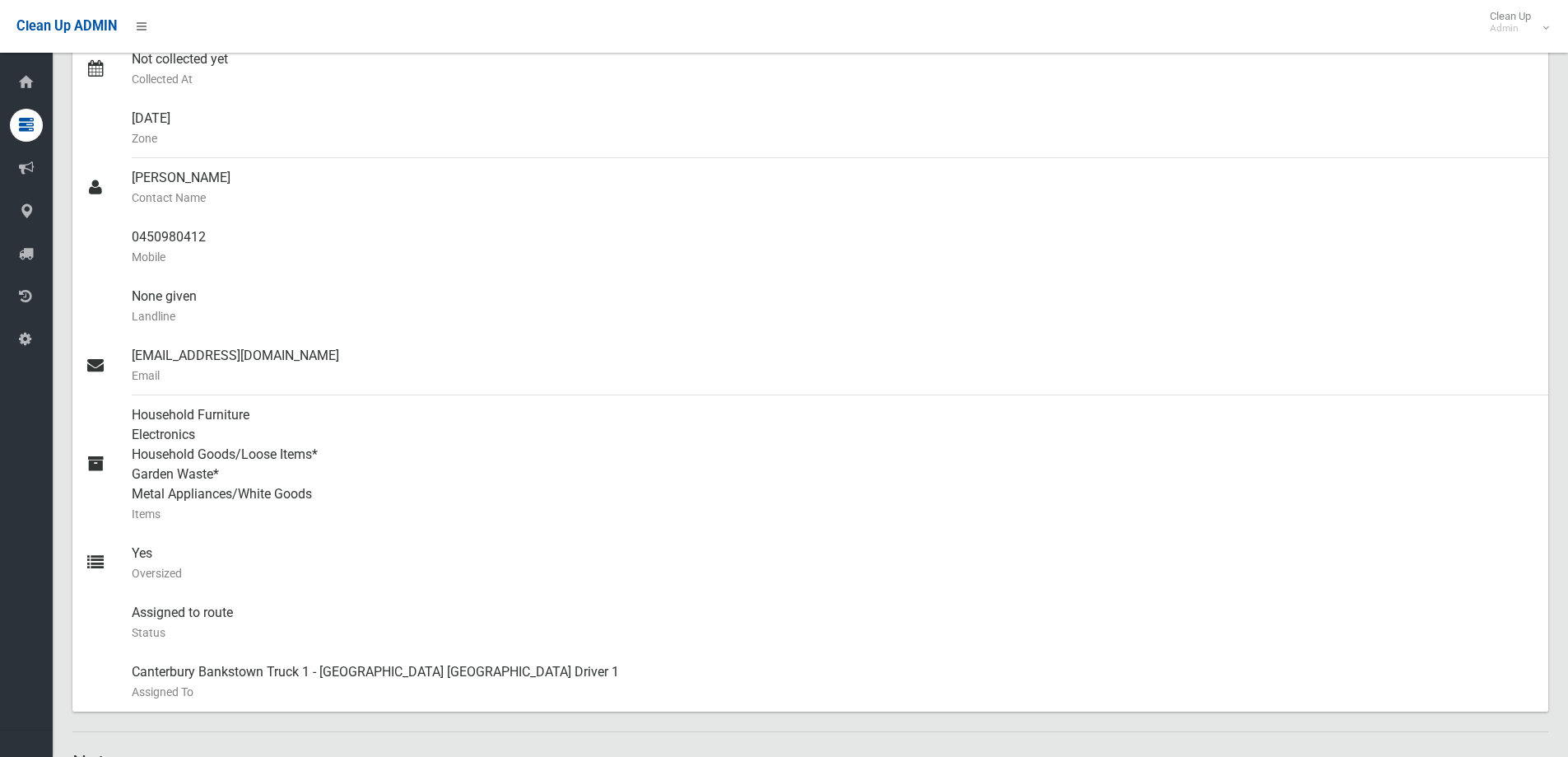
scroll to position [412, 0]
